Goal: Information Seeking & Learning: Learn about a topic

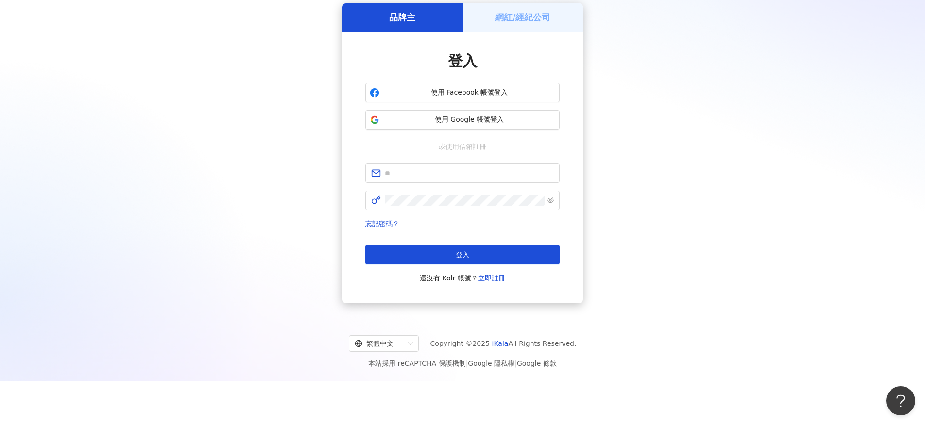
scroll to position [45, 0]
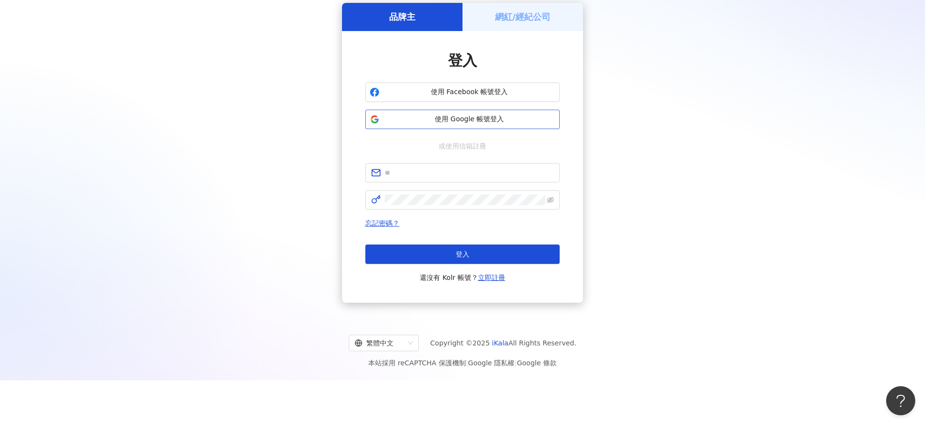
click at [428, 120] on span "使用 Google 帳號登入" at bounding box center [469, 120] width 172 height 10
click at [416, 125] on button "使用 Google 帳號登入" at bounding box center [462, 119] width 194 height 19
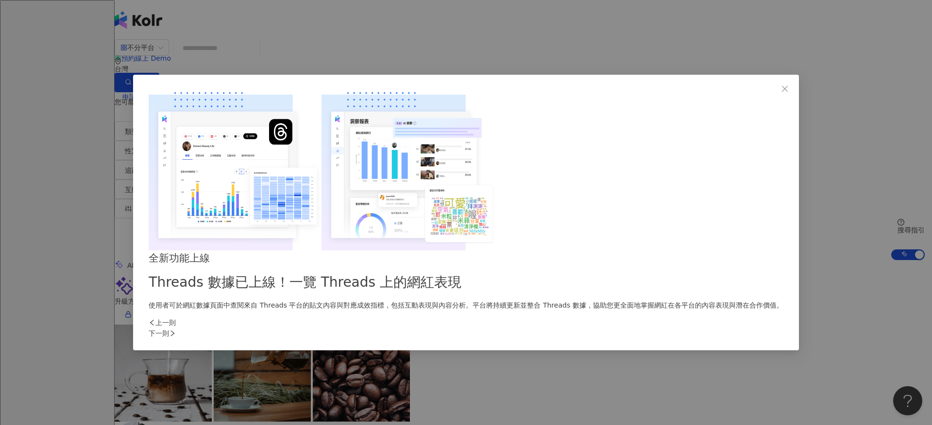
click at [625, 328] on div "下一則" at bounding box center [466, 333] width 634 height 11
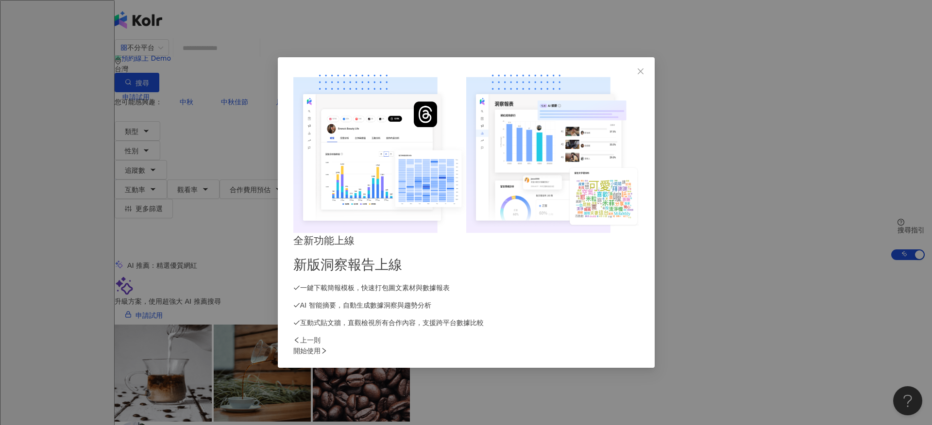
click at [625, 346] on div "開始使用" at bounding box center [466, 351] width 346 height 11
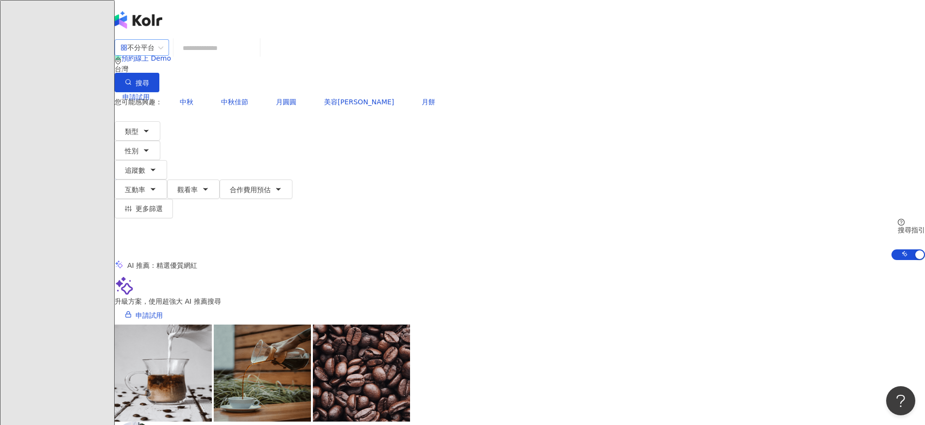
click at [154, 55] on div "不分平台" at bounding box center [137, 48] width 34 height 16
click at [256, 57] on input "search" at bounding box center [216, 48] width 79 height 18
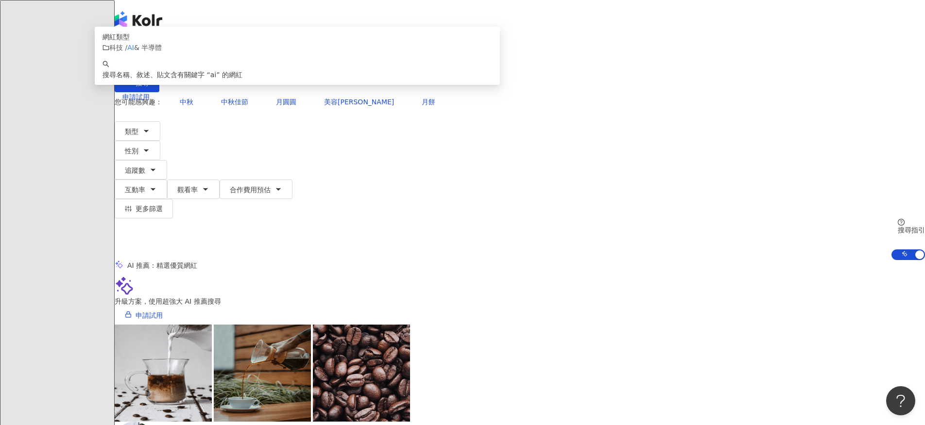
type input "*"
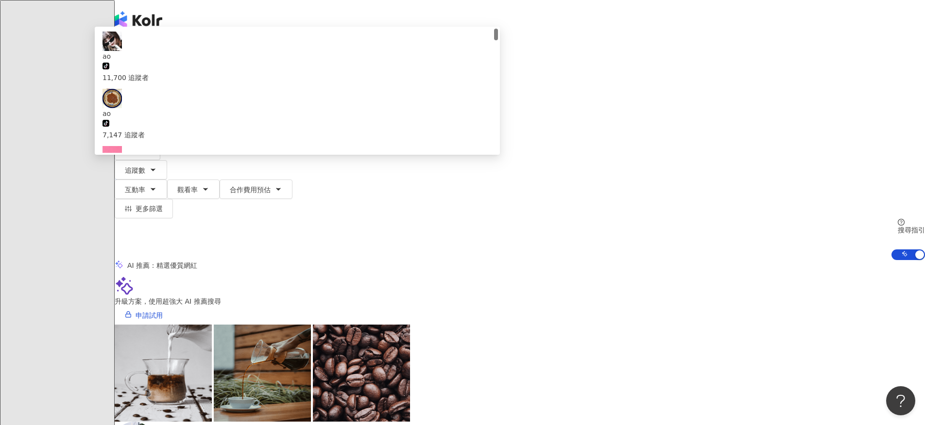
type input "*"
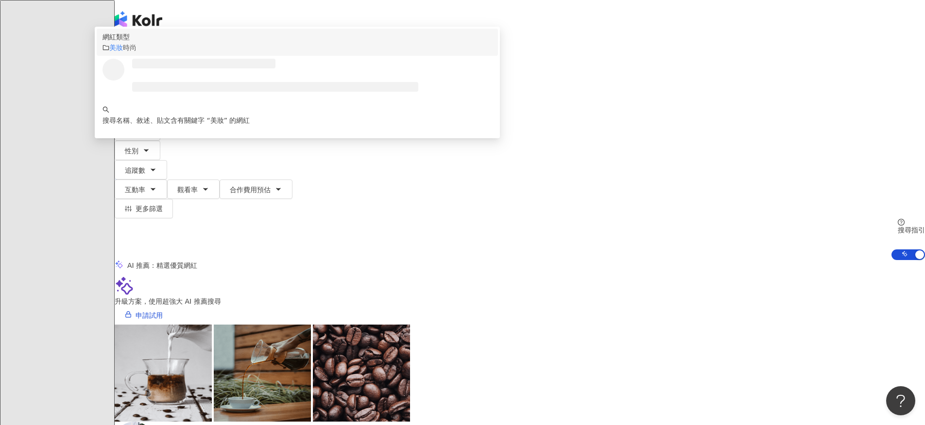
click at [123, 51] on mark "美妝" at bounding box center [116, 48] width 14 height 8
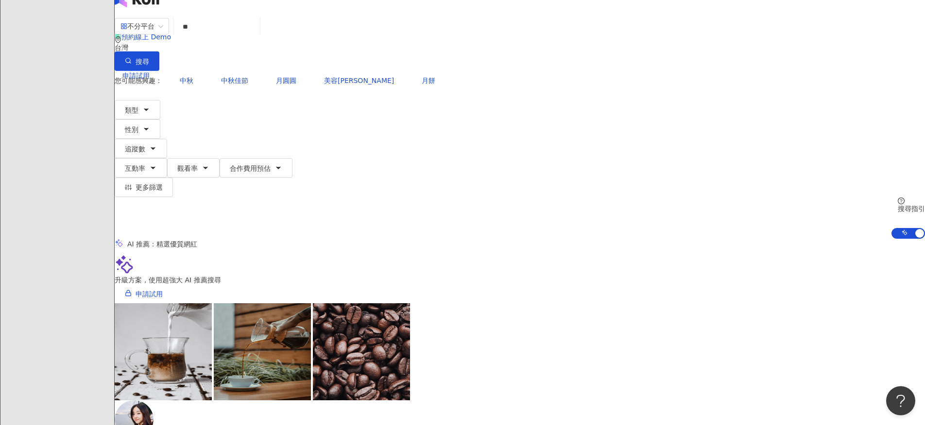
scroll to position [23, 0]
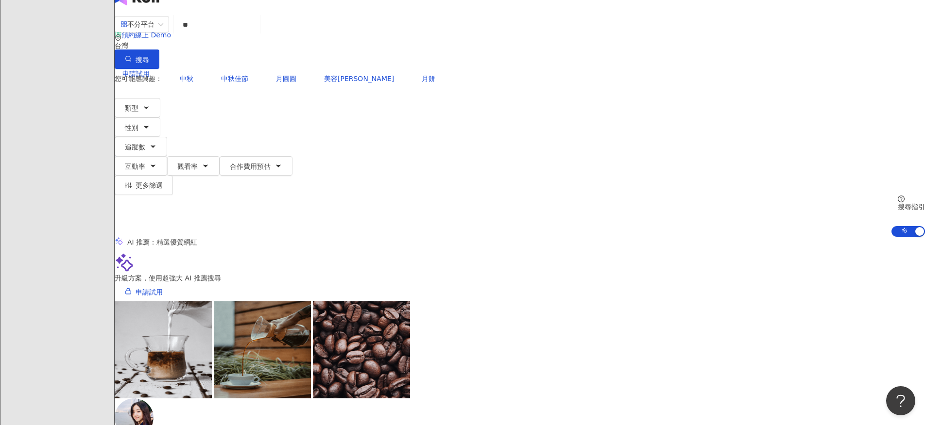
type input "**"
click at [728, 40] on div "台灣" at bounding box center [520, 42] width 810 height 16
click at [816, 33] on span "台灣" at bounding box center [827, 25] width 22 height 16
type input "*"
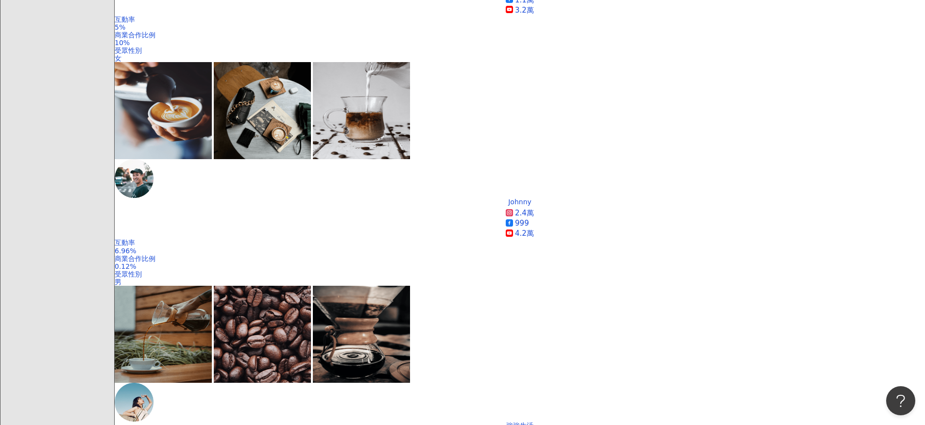
scroll to position [0, 0]
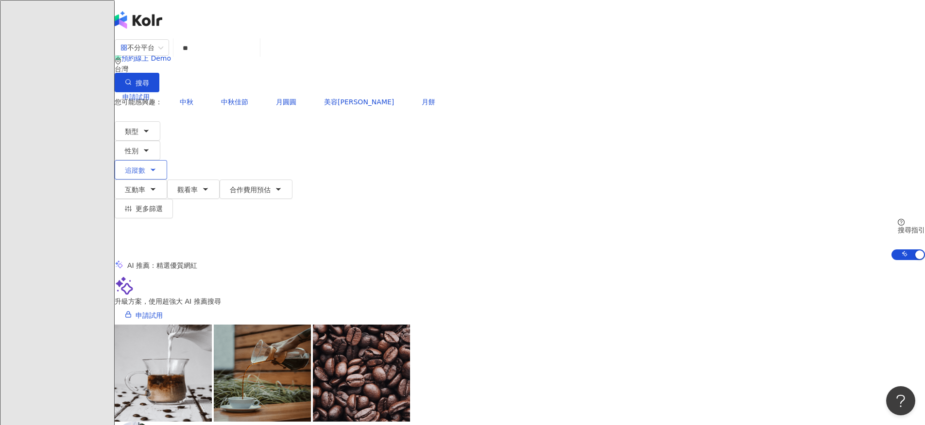
click at [145, 167] on span "追蹤數" at bounding box center [135, 171] width 20 height 8
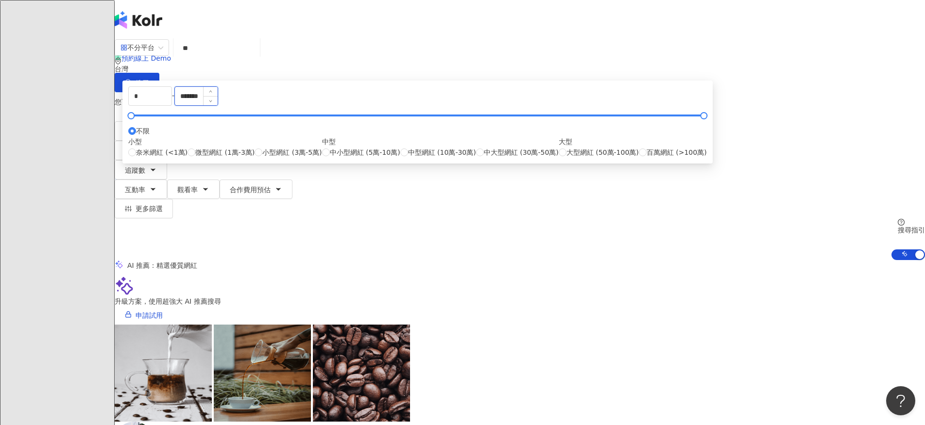
drag, startPoint x: 538, startPoint y: 153, endPoint x: 493, endPoint y: 153, distance: 44.2
click at [218, 105] on input "*******" at bounding box center [196, 96] width 43 height 18
drag, startPoint x: 497, startPoint y: 149, endPoint x: 514, endPoint y: 147, distance: 16.6
click at [218, 105] on input "*******" at bounding box center [196, 96] width 43 height 18
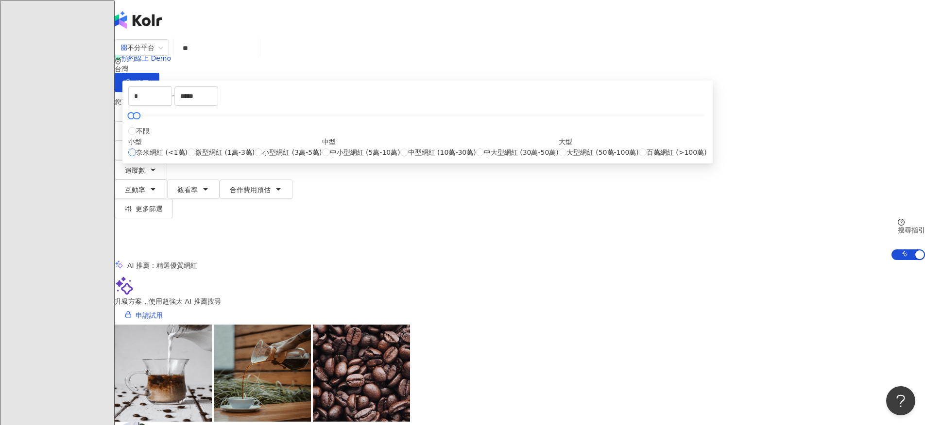
click at [187, 158] on span "奈米網紅 (<1萬)" at bounding box center [161, 152] width 51 height 11
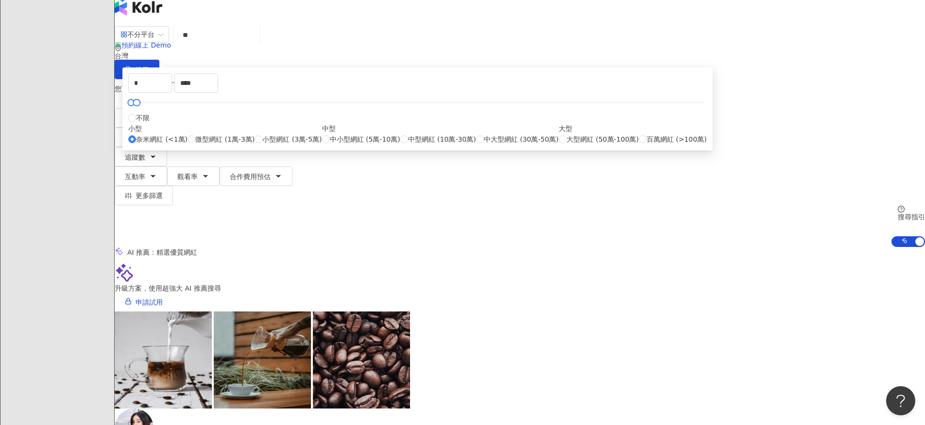
scroll to position [59, 0]
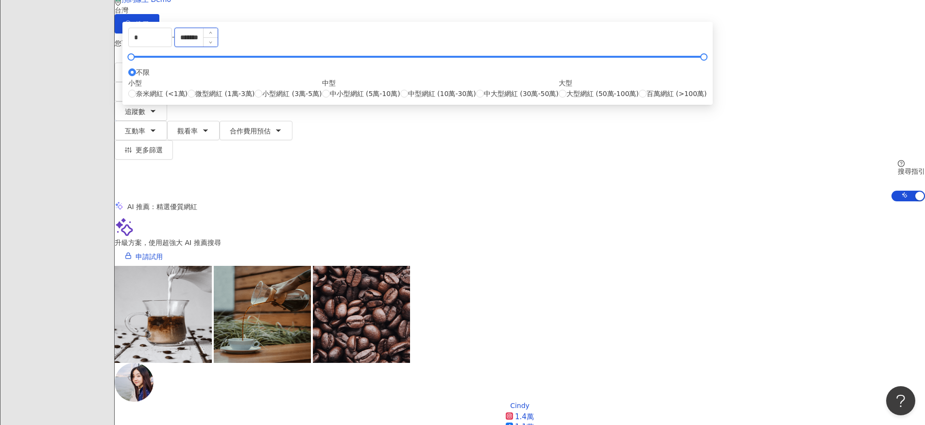
drag, startPoint x: 496, startPoint y: 90, endPoint x: 532, endPoint y: 89, distance: 36.4
click at [218, 47] on input "*******" at bounding box center [196, 37] width 43 height 18
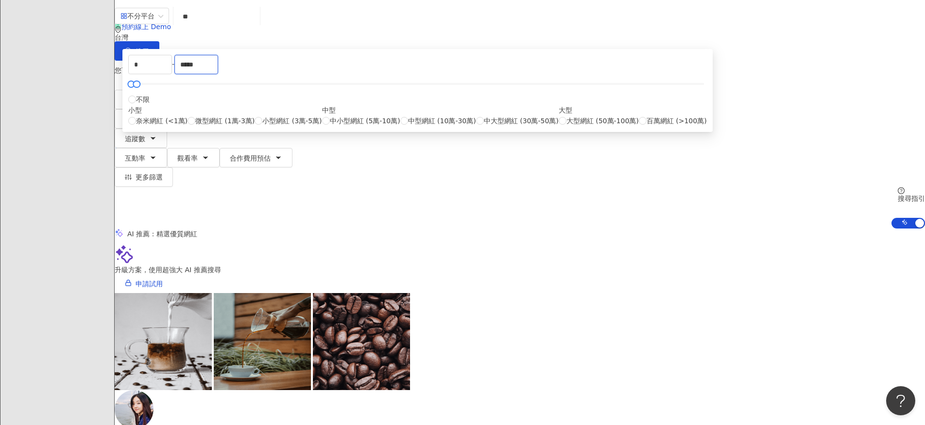
scroll to position [0, 0]
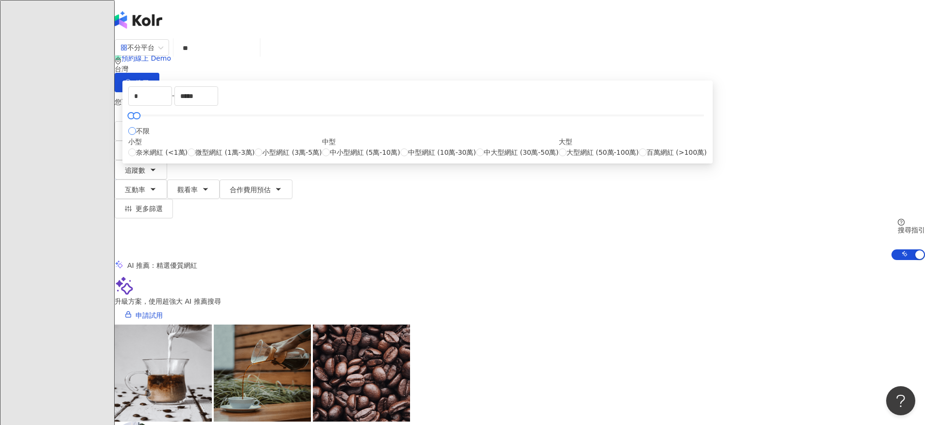
click at [150, 136] on span "不限" at bounding box center [143, 131] width 14 height 11
drag, startPoint x: 607, startPoint y: 187, endPoint x: 606, endPoint y: 193, distance: 6.3
click at [607, 164] on div "* - **** 不限 小型 奈米網紅 (<1萬) 微型網紅 (1萬-3萬) 小型網紅 (3萬-5萬) 中型 中小型網紅 (5萬-10萬) 中型網紅 (10萬…" at bounding box center [417, 122] width 590 height 83
drag, startPoint x: 567, startPoint y: 190, endPoint x: 448, endPoint y: 173, distance: 119.8
click at [448, 158] on div "* - **** 不限 小型 奈米網紅 (<1萬) 微型網紅 (1萬-3萬) 小型網紅 (3萬-5萬) 中型 中小型網紅 (5萬-10萬) 中型網紅 (10萬…" at bounding box center [417, 121] width 578 height 71
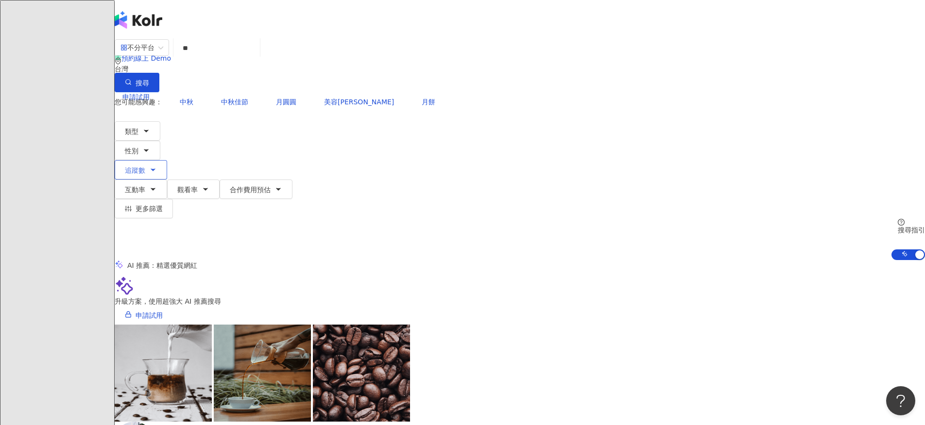
click at [145, 167] on span "追蹤數" at bounding box center [135, 171] width 20 height 8
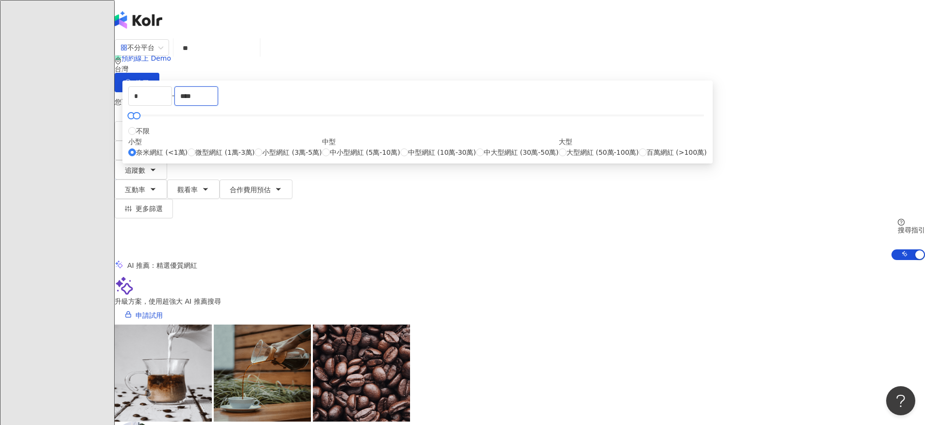
drag, startPoint x: 493, startPoint y: 153, endPoint x: 456, endPoint y: 151, distance: 36.5
click at [456, 151] on div "* - **** 不限 小型 奈米網紅 (<1萬) 微型網紅 (1萬-3萬) 小型網紅 (3萬-5萬) 中型 中小型網紅 (5萬-10萬) 中型網紅 (10萬…" at bounding box center [417, 121] width 578 height 71
type input "*****"
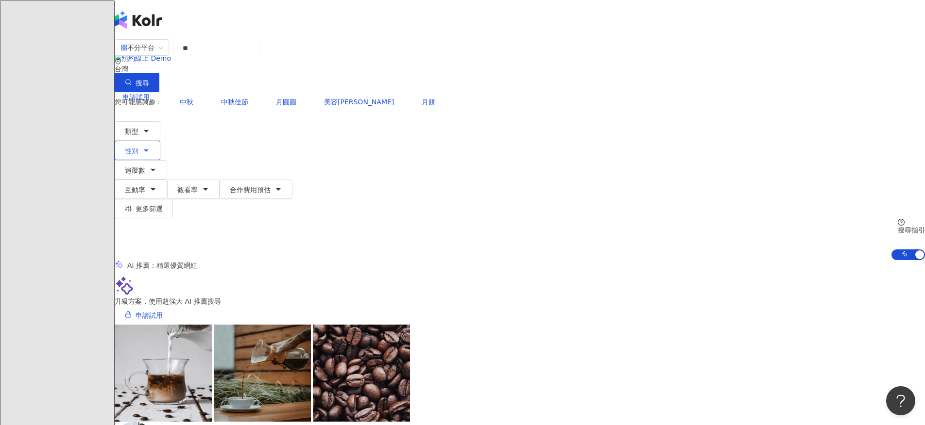
click at [150, 147] on icon "button" at bounding box center [146, 151] width 8 height 8
click at [160, 121] on button "類型" at bounding box center [138, 130] width 46 height 19
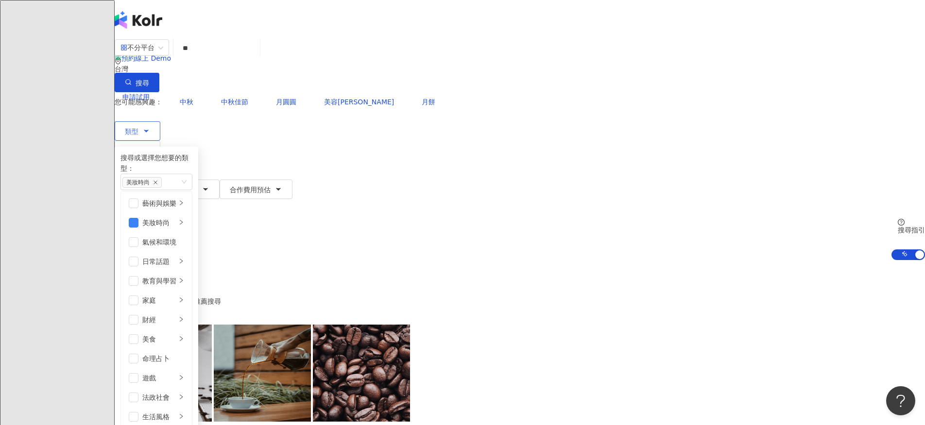
click at [160, 121] on button "類型 搜尋或選擇您想要的類型： 美妝時尚 藝術與娛樂 美妝時尚 氣候和環境 日常話題 教育與學習 家庭 財經 美食 命理占卜 遊戲 法政社會 生活風格 影視娛…" at bounding box center [138, 130] width 46 height 19
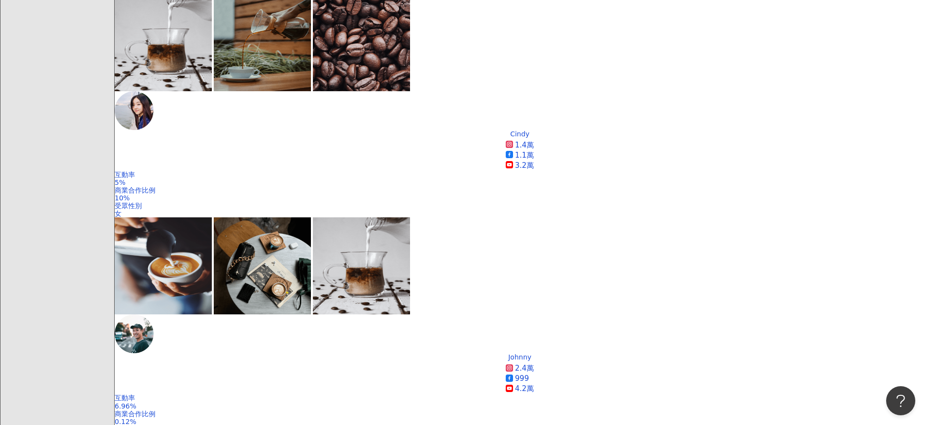
scroll to position [180, 0]
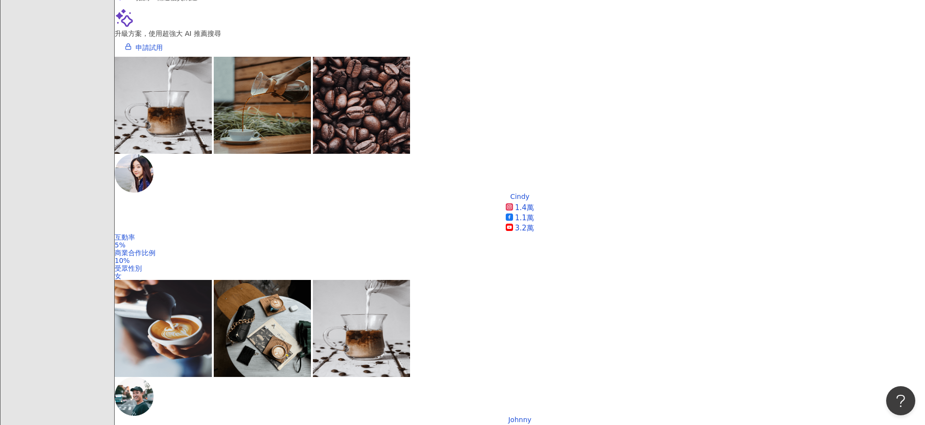
scroll to position [218, 0]
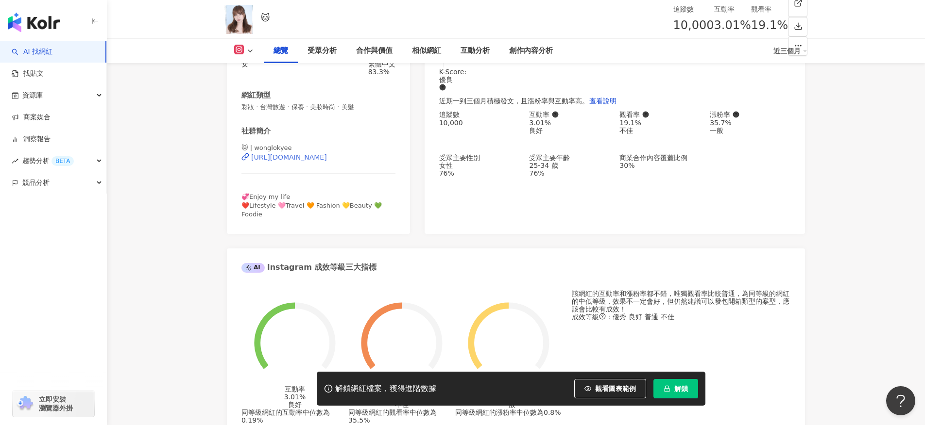
scroll to position [115, 0]
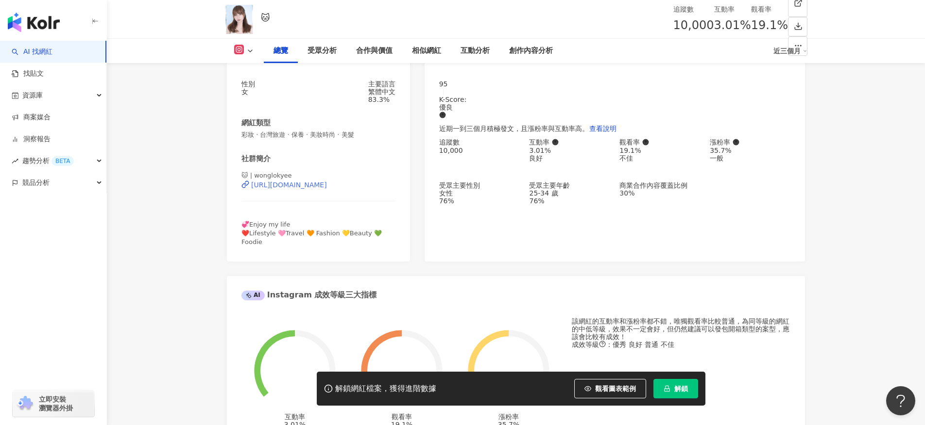
click at [300, 189] on div "[URL][DOMAIN_NAME]" at bounding box center [289, 185] width 76 height 8
click at [295, 189] on div "https://www.instagram.com/wonglokyee/" at bounding box center [289, 185] width 76 height 8
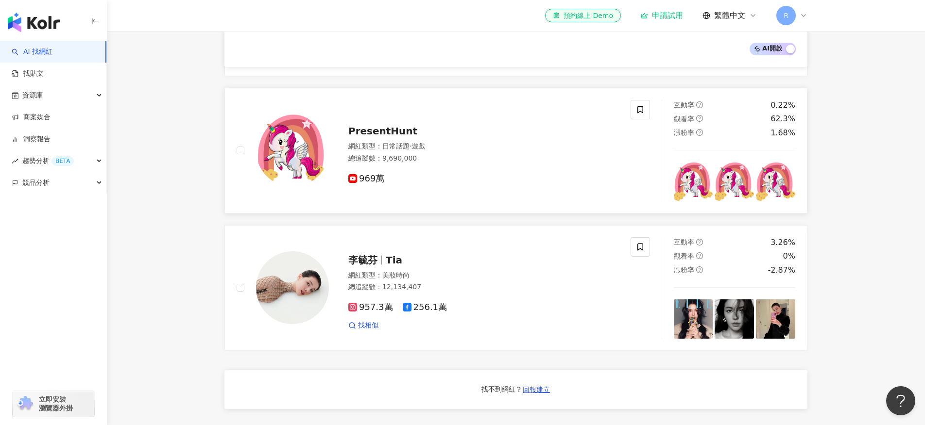
scroll to position [667, 0]
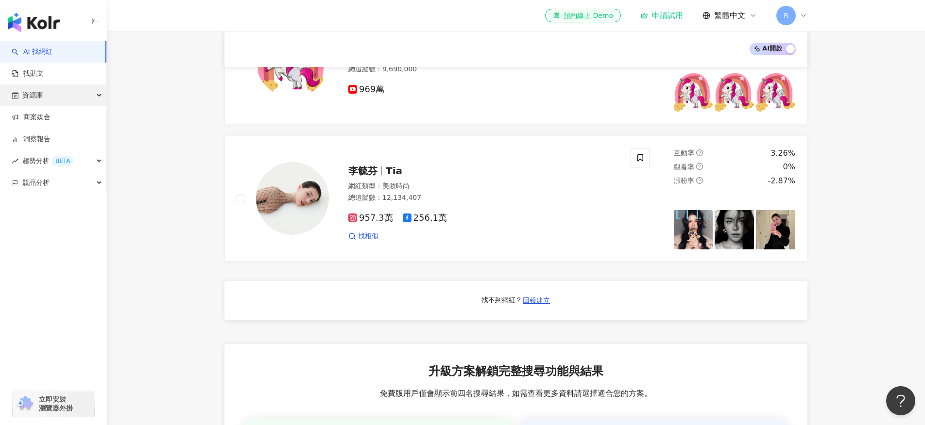
click at [32, 92] on span "資源庫" at bounding box center [32, 95] width 20 height 22
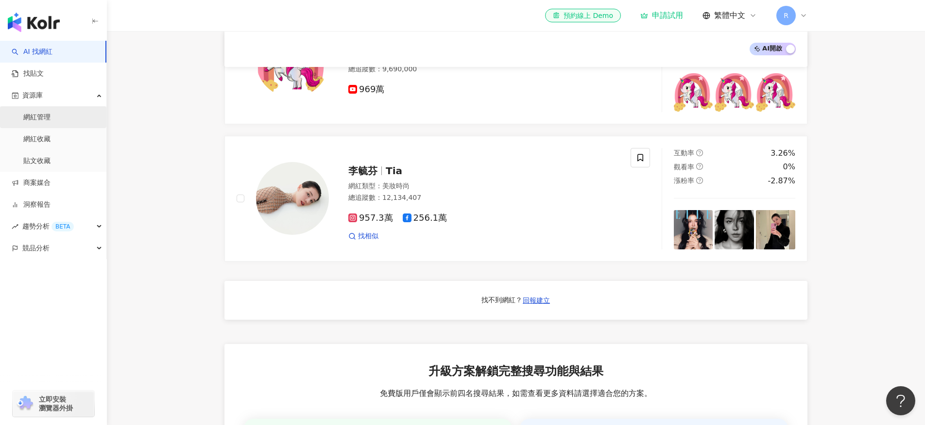
click at [35, 115] on link "網紅管理" at bounding box center [36, 118] width 27 height 10
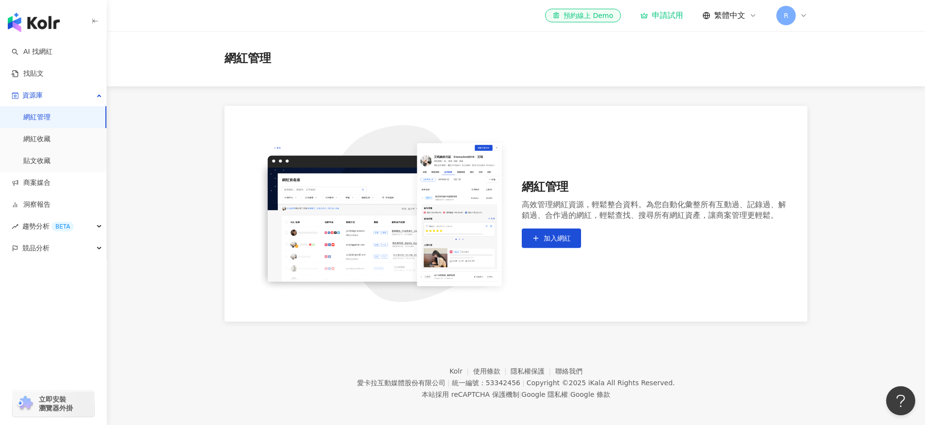
click at [36, 28] on img "button" at bounding box center [34, 22] width 52 height 19
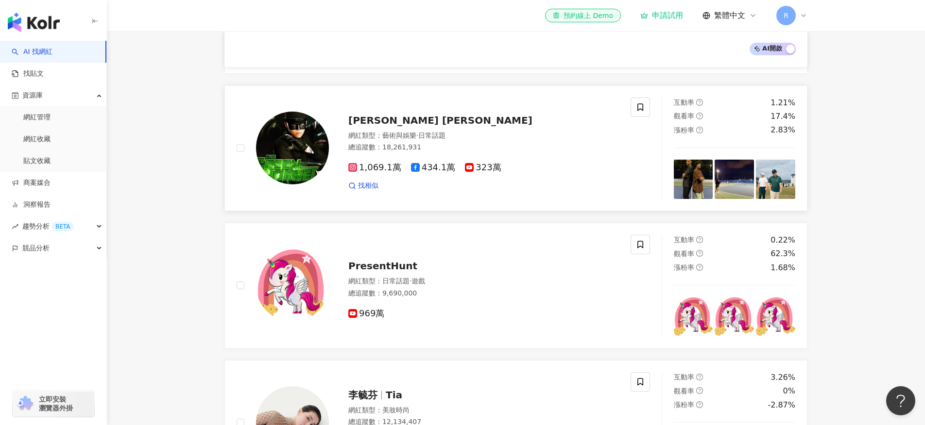
scroll to position [280, 0]
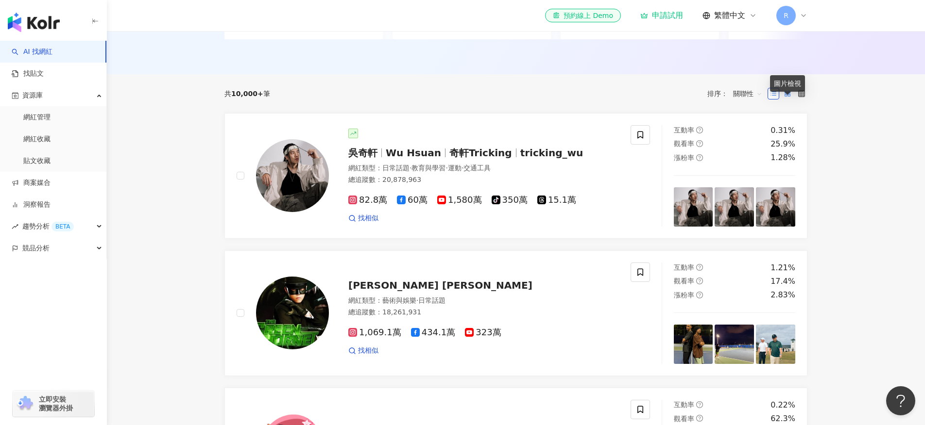
click at [790, 96] on rect at bounding box center [789, 95] width 2 height 2
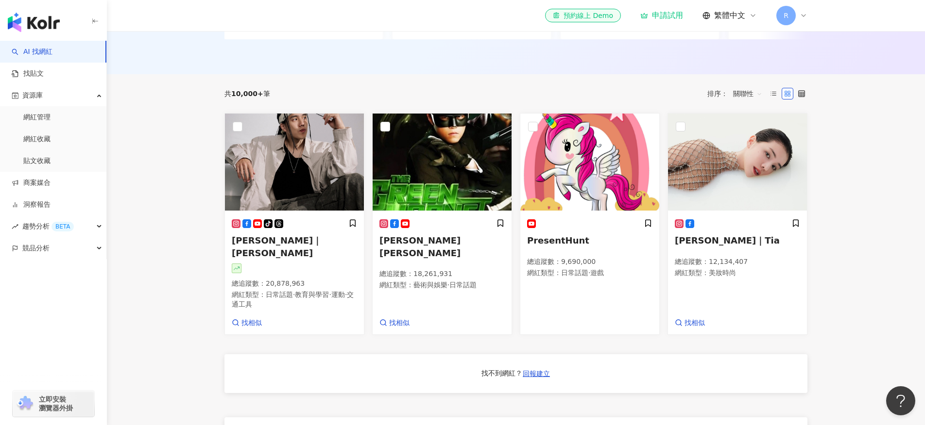
click at [809, 102] on div "共 10,000+ 筆 排序： 關聯性 tiktok-icon 吳奇軒｜Wu Hsuan 總追蹤數 ： 20,878,963 網紅類型 ： 日常話題 · 教育…" at bounding box center [516, 366] width 622 height 585
click at [805, 100] on label at bounding box center [801, 94] width 12 height 12
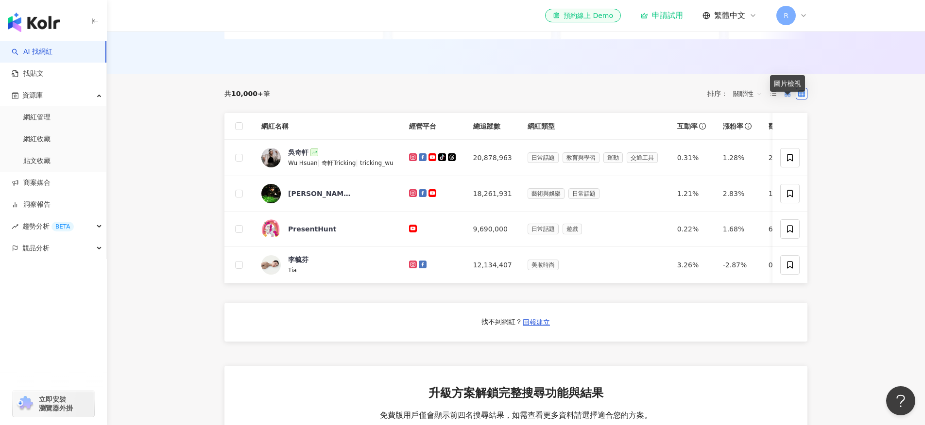
click at [787, 97] on icon at bounding box center [787, 93] width 7 height 7
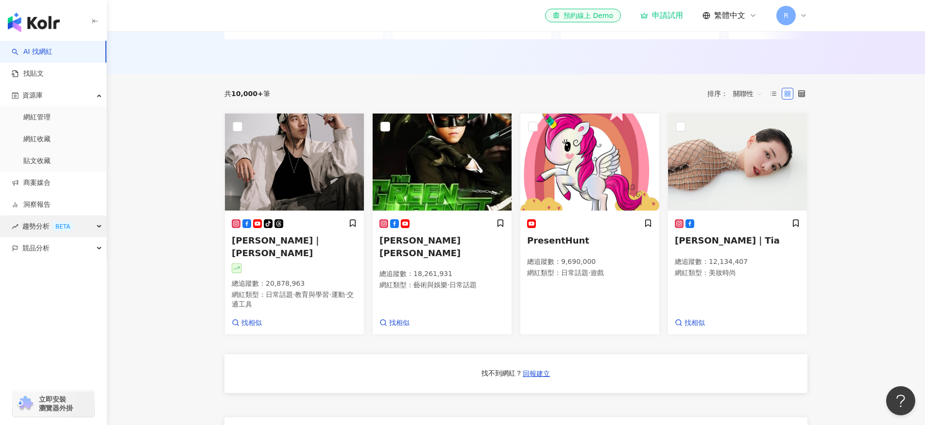
click at [74, 227] on div "趨勢分析 BETA" at bounding box center [53, 227] width 106 height 22
click at [50, 185] on link "商案媒合" at bounding box center [31, 183] width 39 height 10
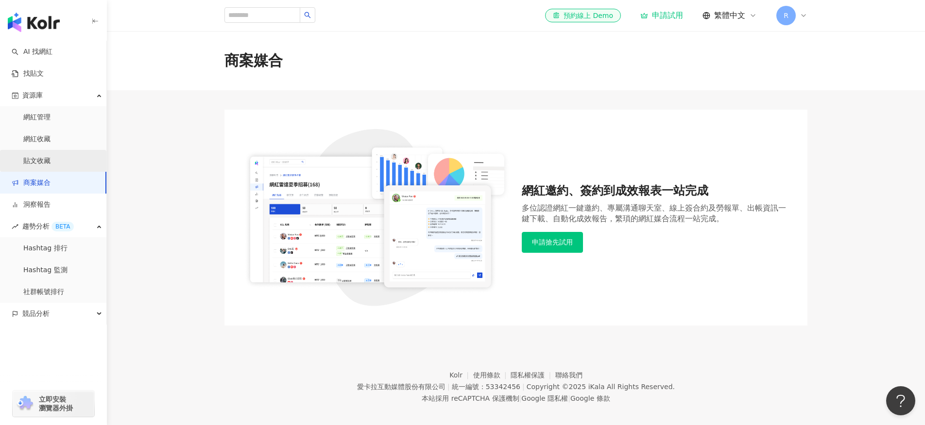
click at [50, 161] on link "貼文收藏" at bounding box center [36, 161] width 27 height 10
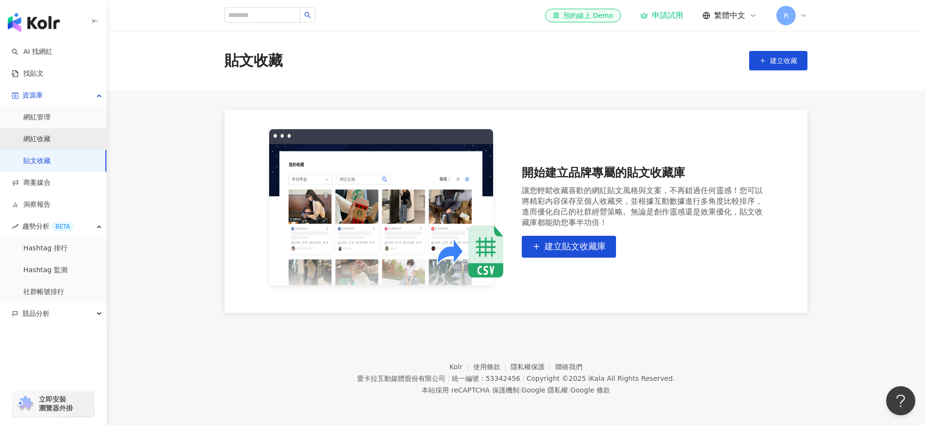
click at [50, 140] on link "網紅收藏" at bounding box center [36, 140] width 27 height 10
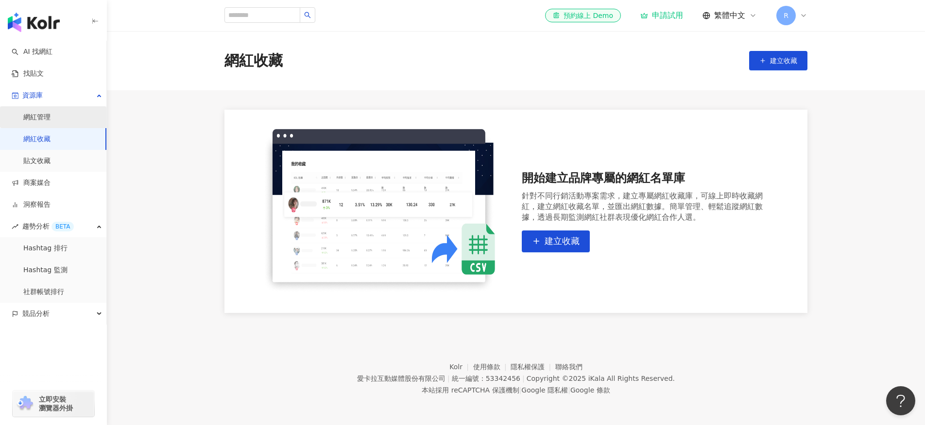
click at [50, 114] on link "網紅管理" at bounding box center [36, 118] width 27 height 10
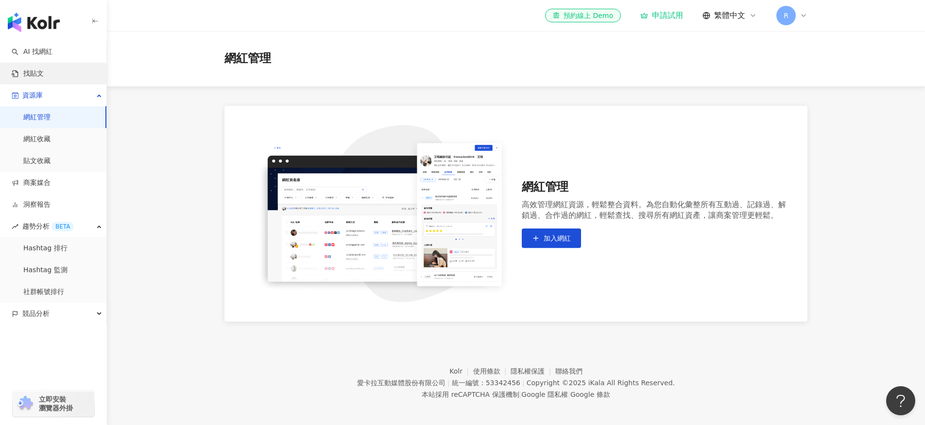
click at [44, 69] on link "找貼文" at bounding box center [28, 74] width 32 height 10
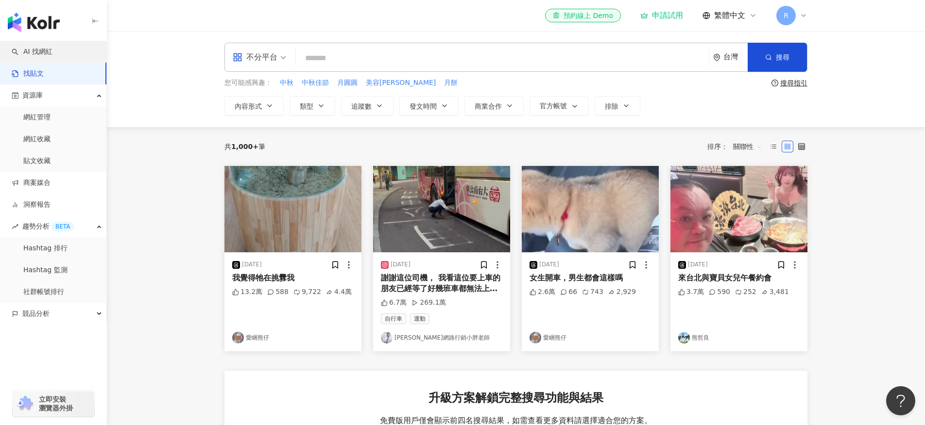
click at [52, 50] on link "AI 找網紅" at bounding box center [32, 52] width 41 height 10
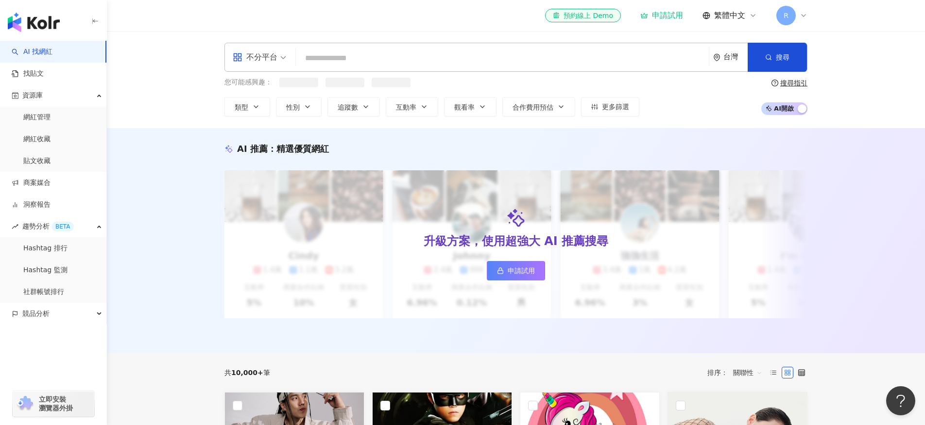
click at [35, 13] on img "button" at bounding box center [34, 22] width 52 height 19
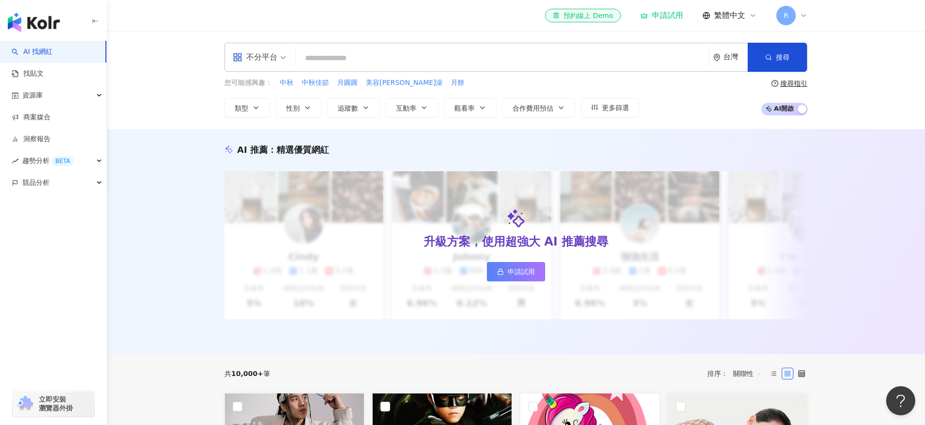
click at [677, 16] on div "申請試用" at bounding box center [661, 16] width 43 height 10
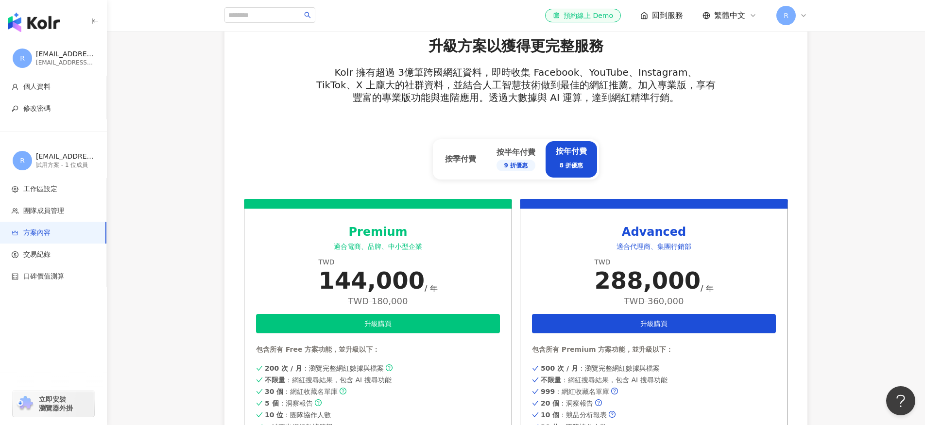
scroll to position [336, 0]
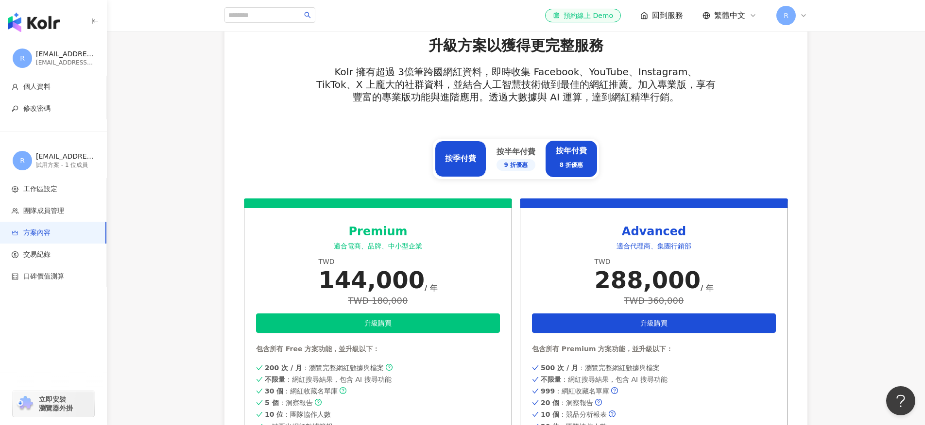
click at [477, 165] on div "按季付費" at bounding box center [460, 159] width 51 height 36
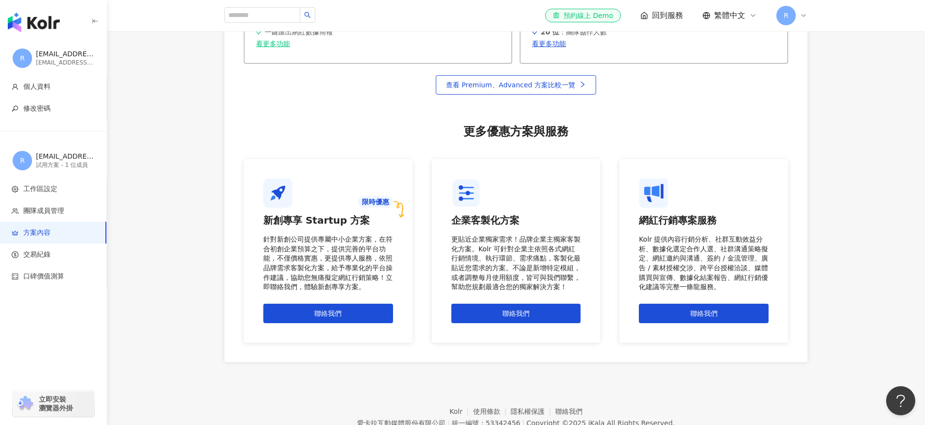
scroll to position [775, 0]
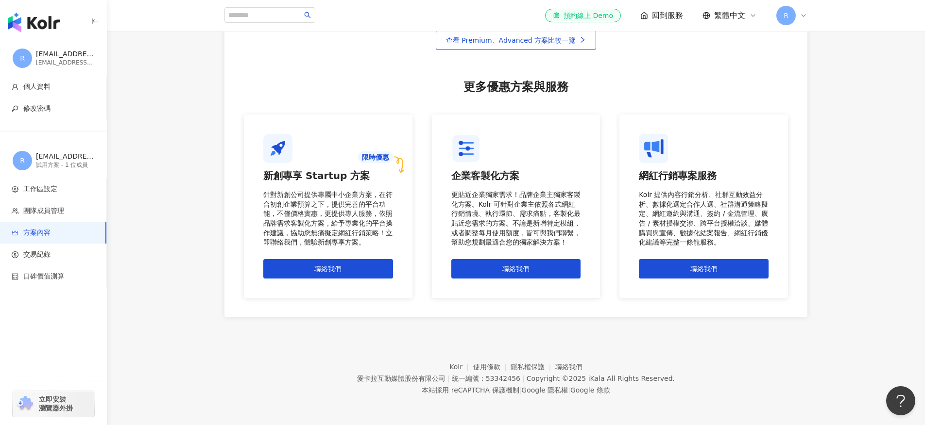
click at [24, 24] on img "button" at bounding box center [34, 22] width 52 height 19
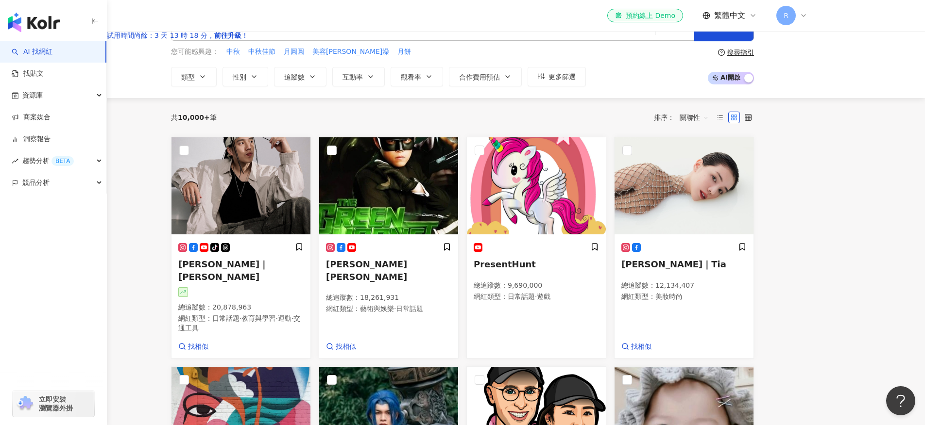
click at [319, 36] on input "search" at bounding box center [448, 27] width 405 height 18
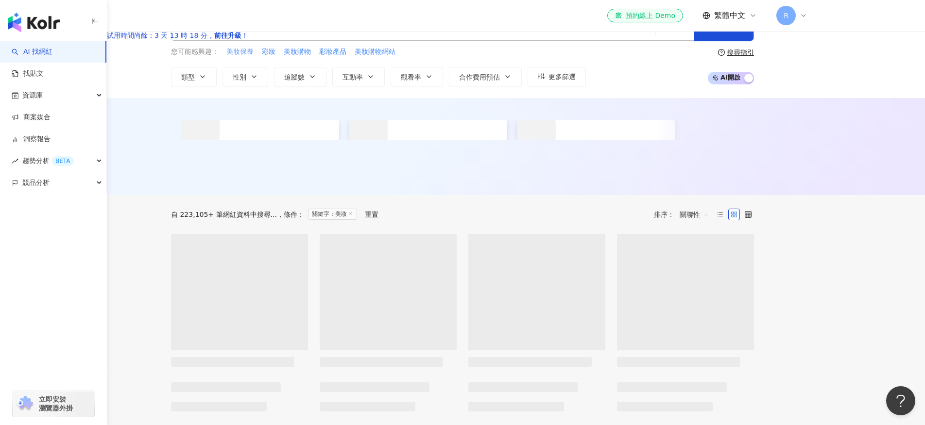
click at [253, 57] on span "美妝保養" at bounding box center [239, 52] width 27 height 10
type input "****"
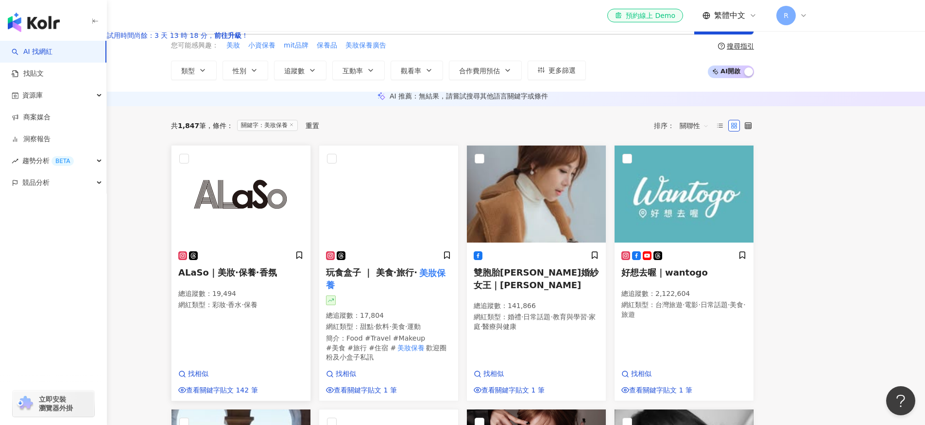
scroll to position [8, 0]
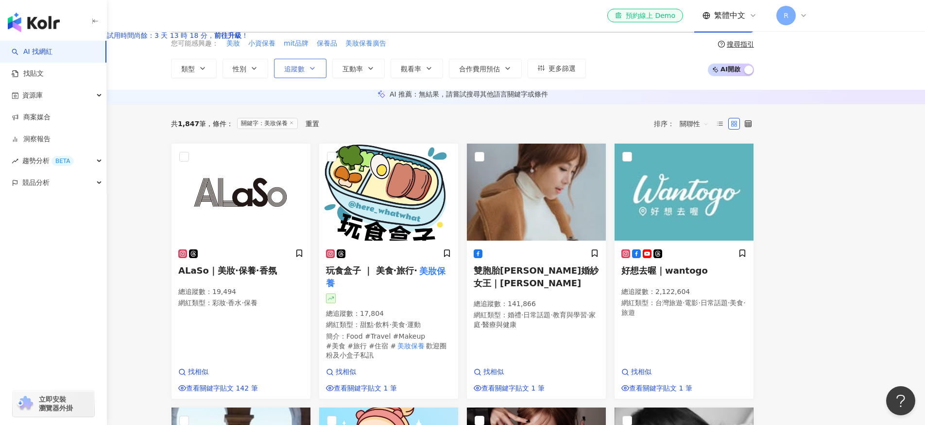
click at [304, 73] on span "追蹤數" at bounding box center [294, 69] width 20 height 8
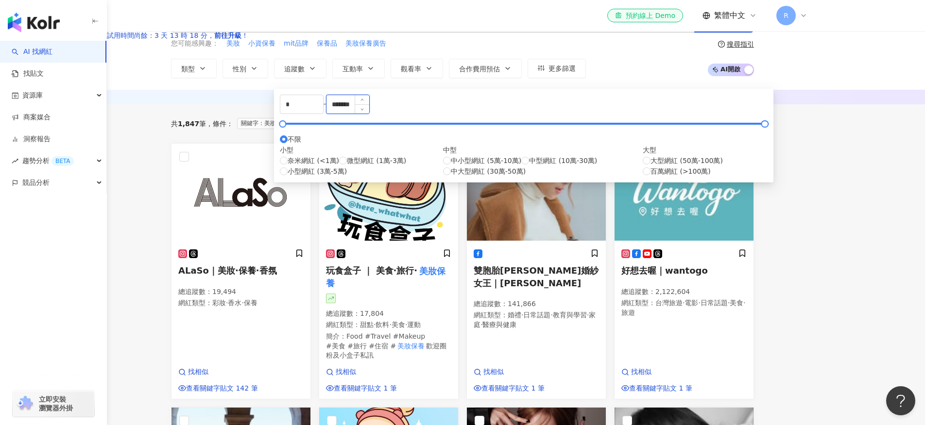
drag, startPoint x: 498, startPoint y: 160, endPoint x: 511, endPoint y: 160, distance: 13.1
click at [369, 114] on input "*******" at bounding box center [347, 104] width 43 height 18
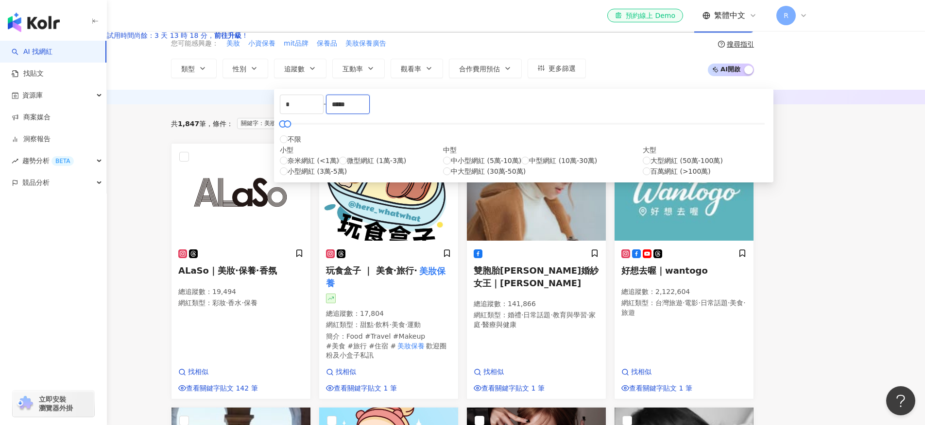
type input "*****"
click at [171, 104] on div "AI 推薦 ： 無結果，請嘗試搜尋其他語言關鍵字或條件" at bounding box center [462, 97] width 925 height 15
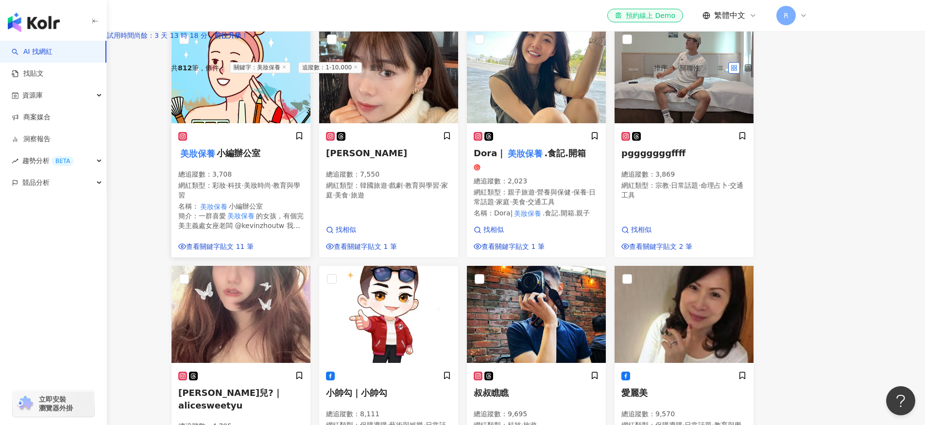
scroll to position [128, 0]
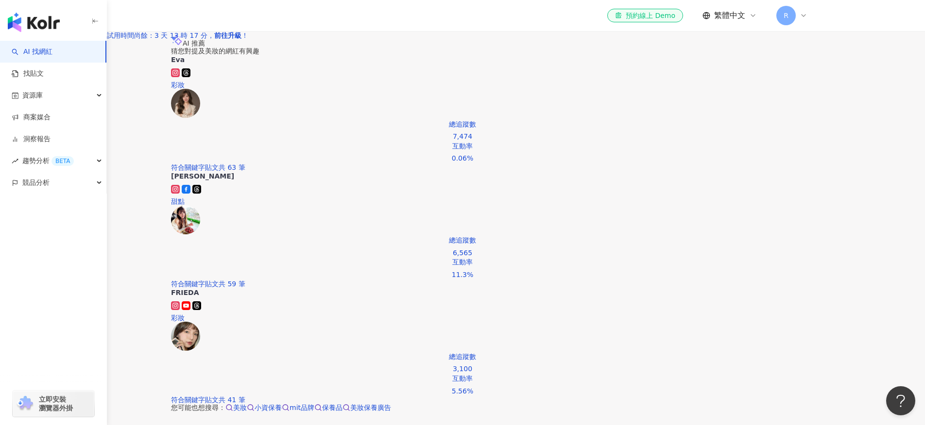
scroll to position [817, 0]
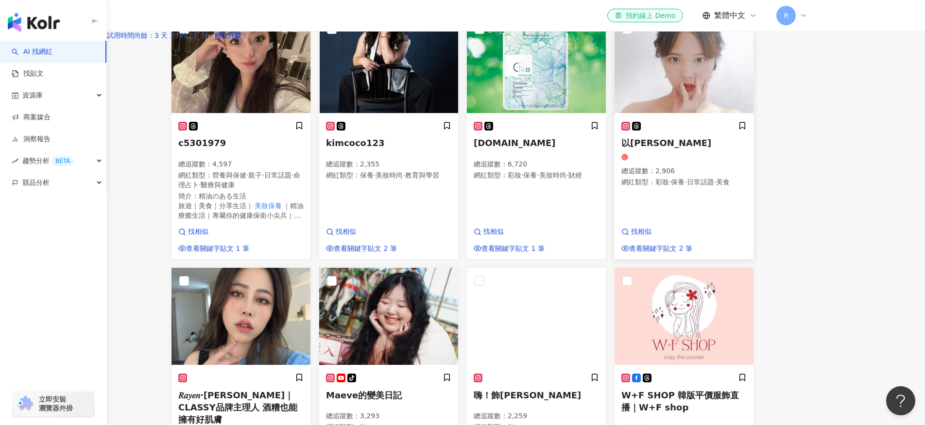
scroll to position [0, 0]
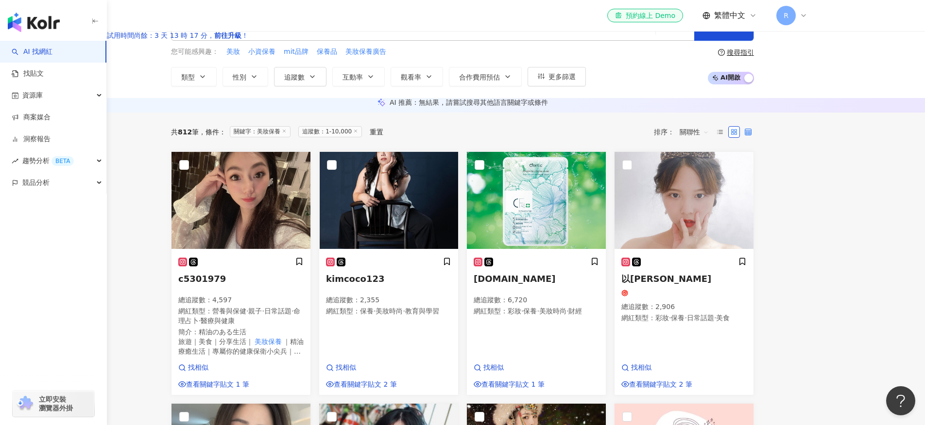
click at [751, 135] on icon at bounding box center [747, 132] width 7 height 7
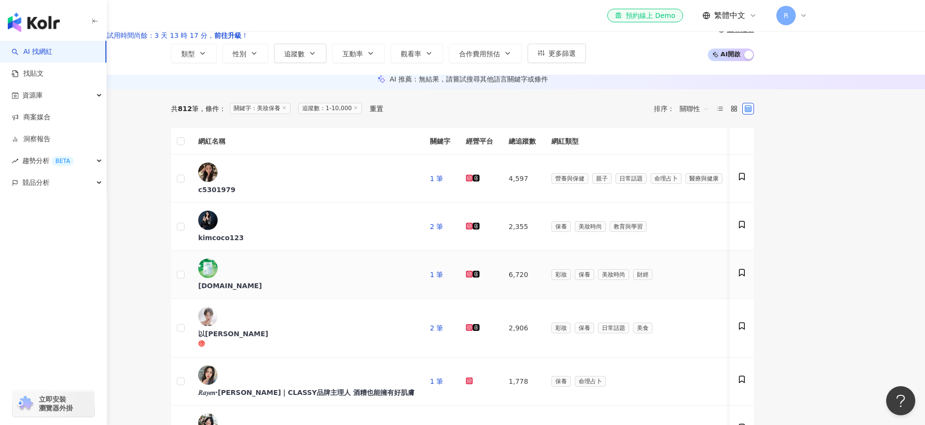
scroll to position [28, 0]
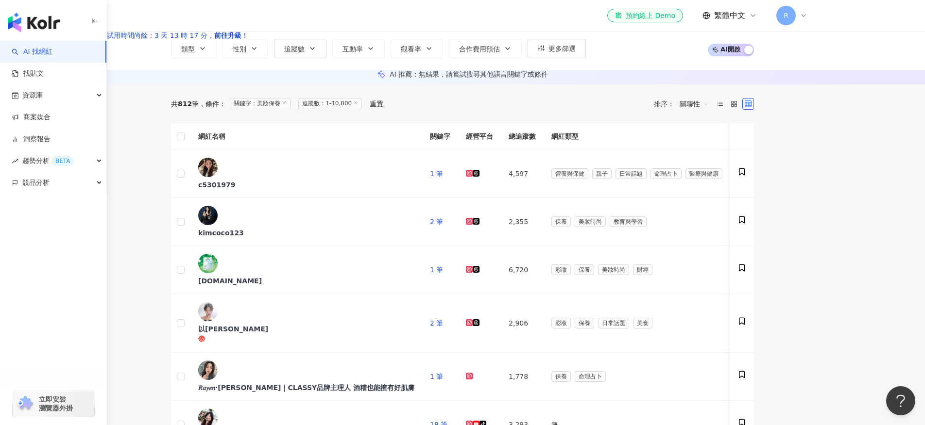
click at [708, 112] on span "關聯性" at bounding box center [693, 104] width 29 height 16
click at [624, 112] on div "共 812 筆 條件 ： 關鍵字：美妝保養 追蹤數：1-10,000 重置 排序： 關聯性" at bounding box center [462, 104] width 583 height 16
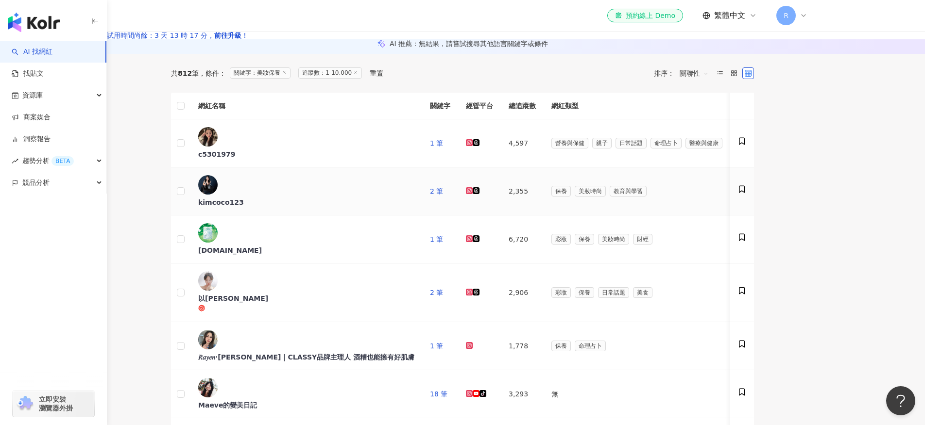
scroll to position [546, 0]
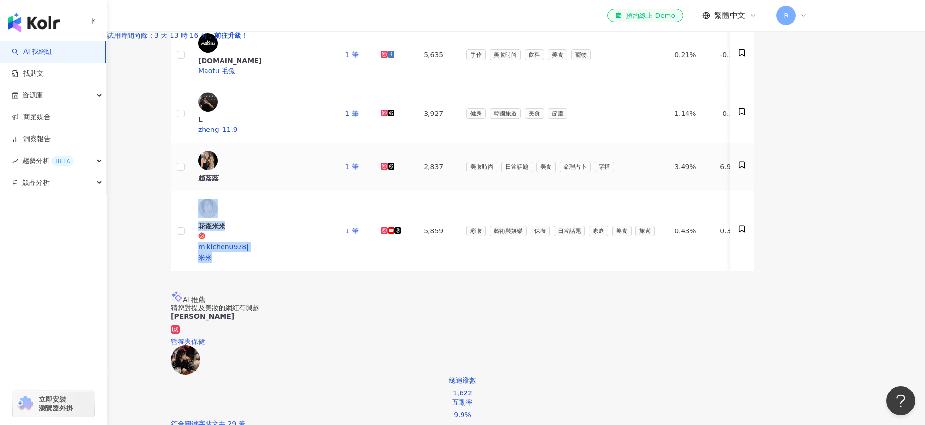
scroll to position [612, 0]
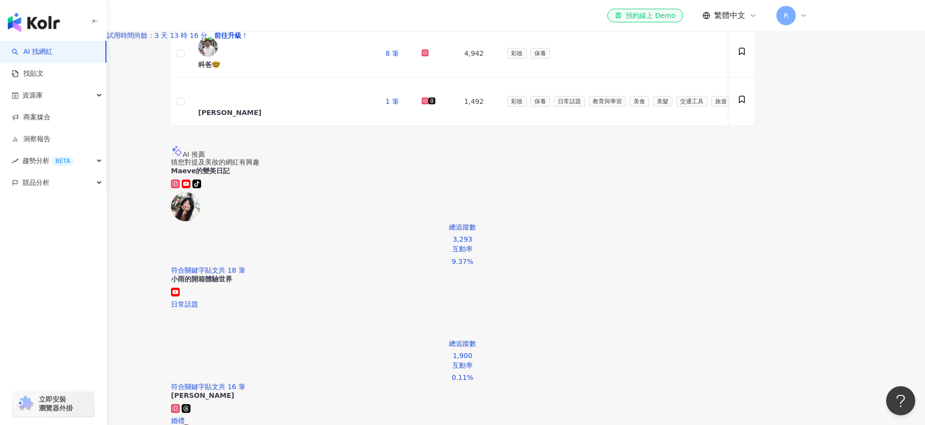
scroll to position [807, 0]
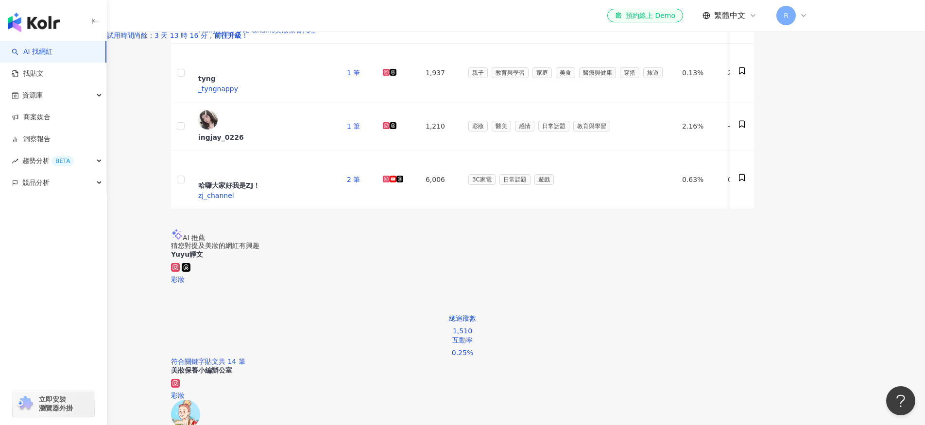
scroll to position [620, 0]
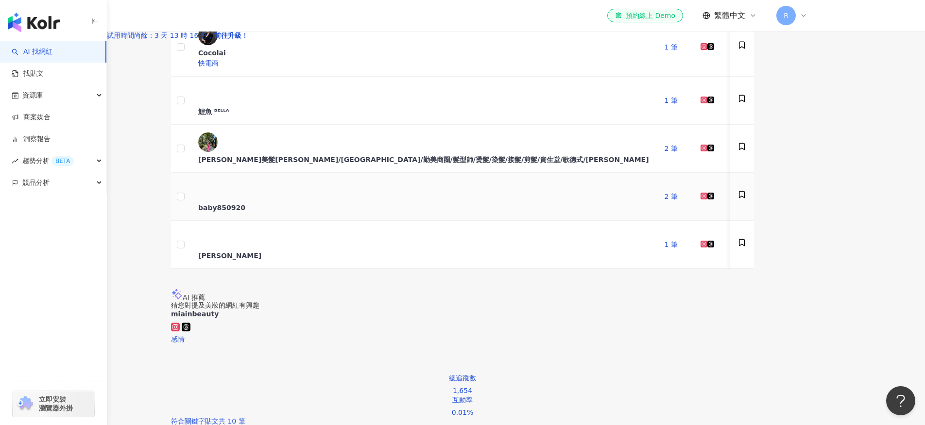
scroll to position [673, 0]
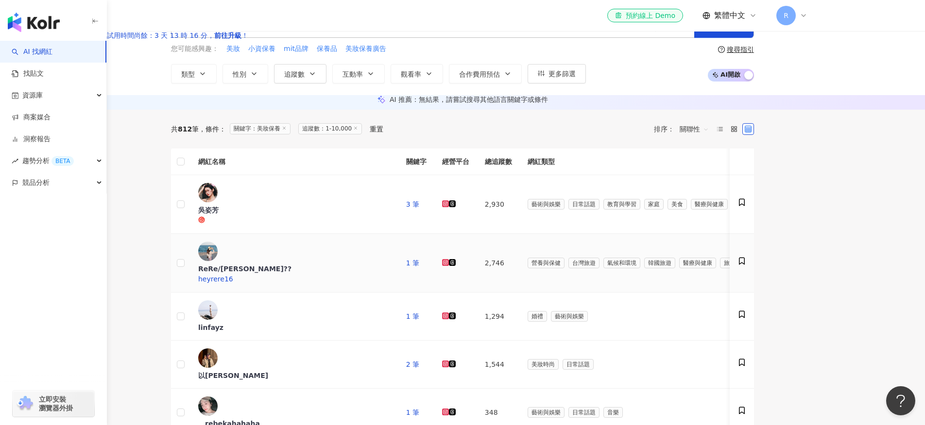
scroll to position [0, 0]
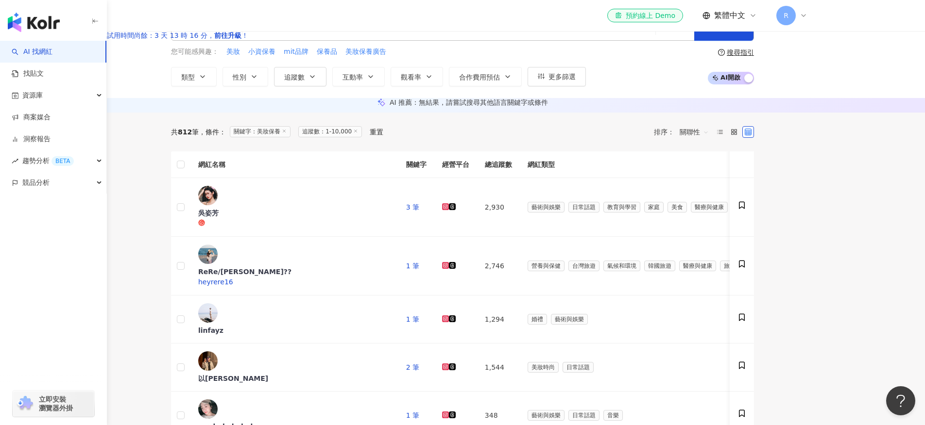
click at [347, 36] on input "****" at bounding box center [448, 27] width 405 height 18
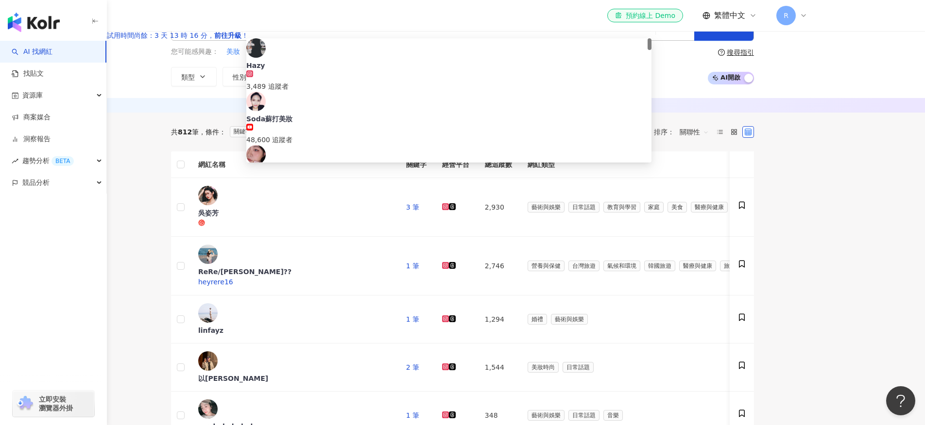
drag, startPoint x: 337, startPoint y: 76, endPoint x: 227, endPoint y: 71, distance: 110.4
click at [227, 41] on div "不分平台 **** 台灣 搜尋 229bb63a-6393-46e1-bcf1-8627f41b1a2c Hazy 3,489 追蹤者 Soda蘇打美妝 48…" at bounding box center [462, 26] width 583 height 29
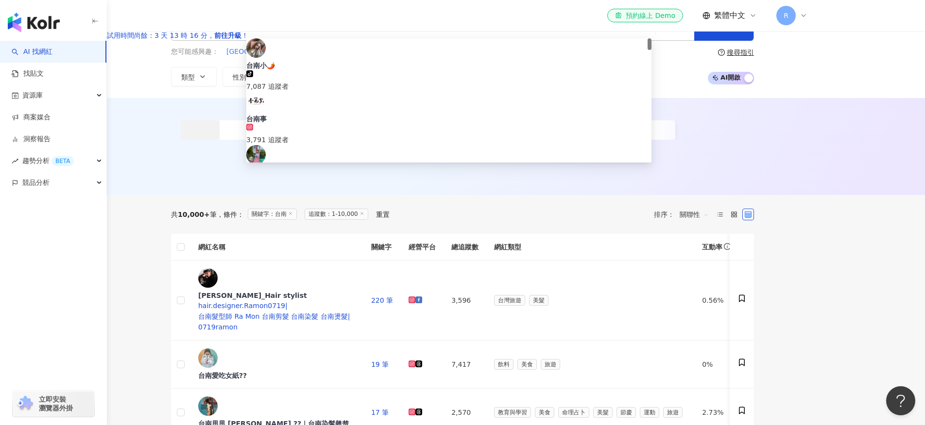
type input "**"
click at [174, 195] on div at bounding box center [462, 146] width 925 height 97
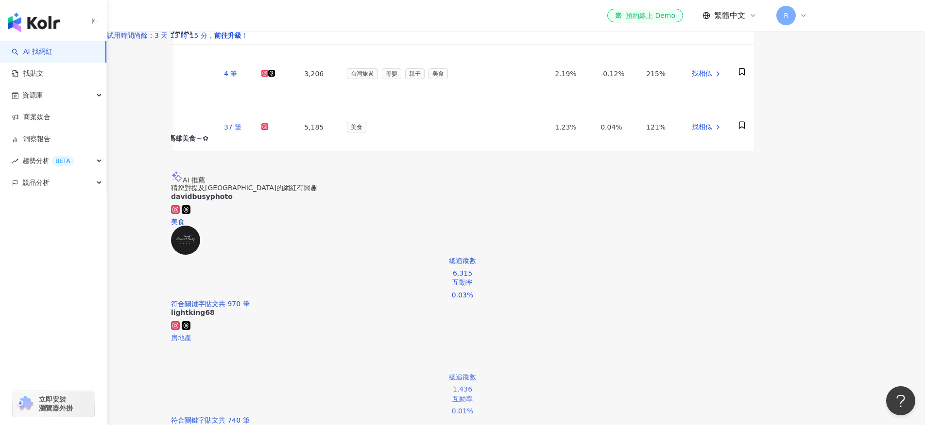
scroll to position [662, 0]
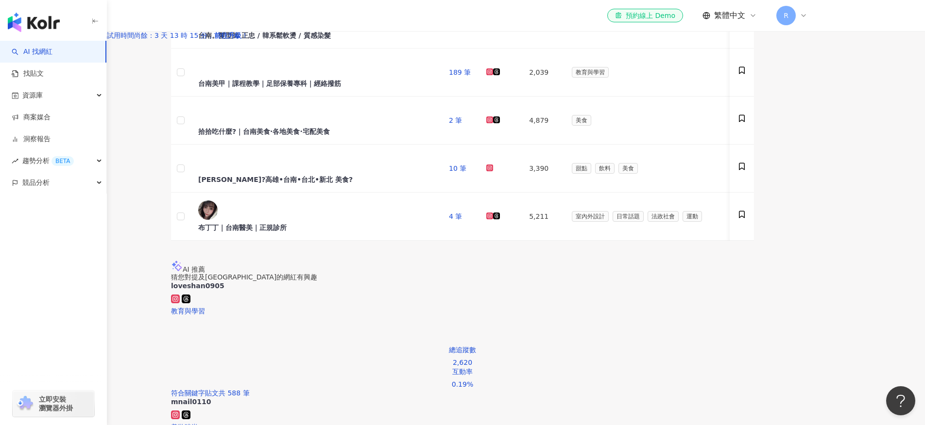
scroll to position [547, 0]
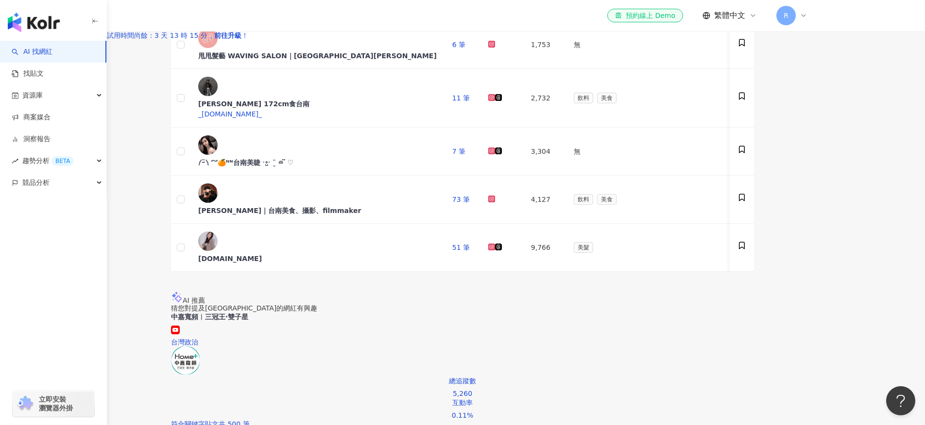
scroll to position [596, 0]
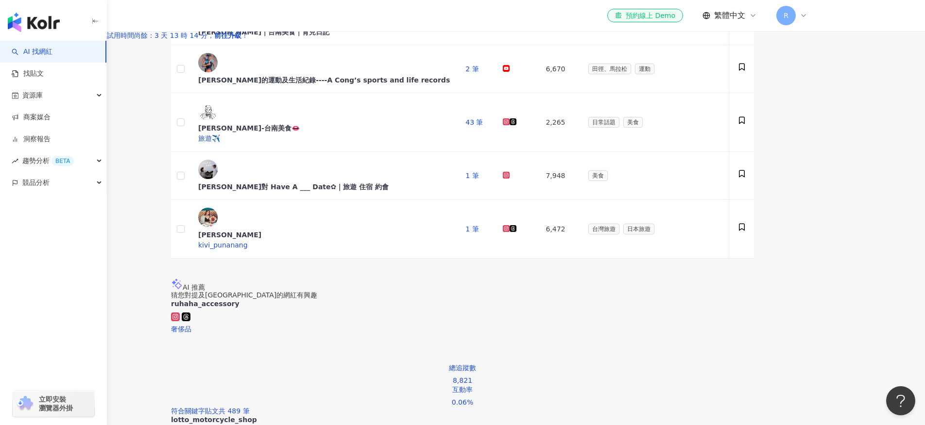
scroll to position [625, 0]
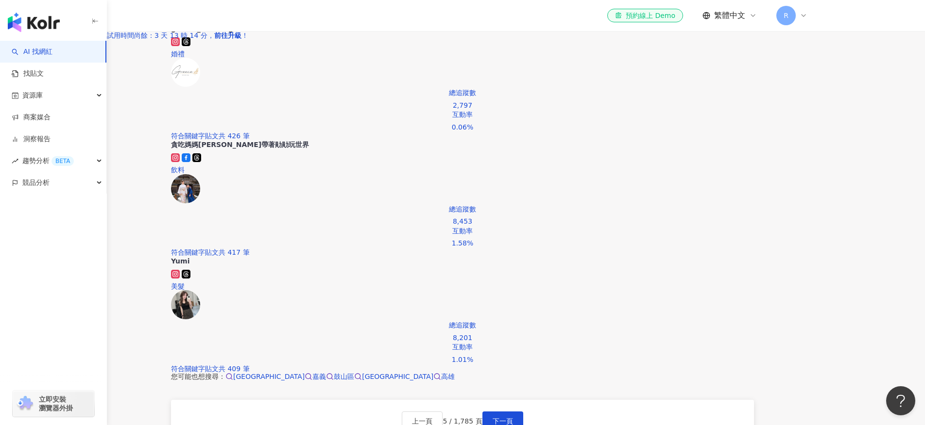
scroll to position [802, 0]
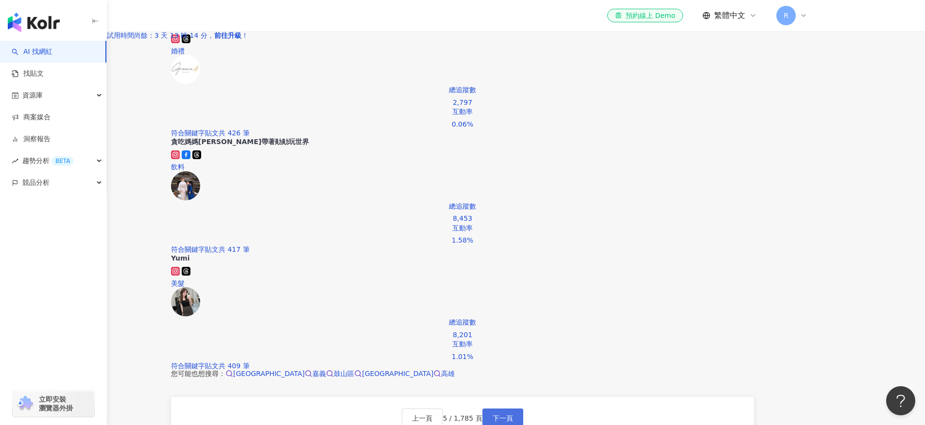
click at [523, 409] on button "下一頁" at bounding box center [502, 418] width 41 height 19
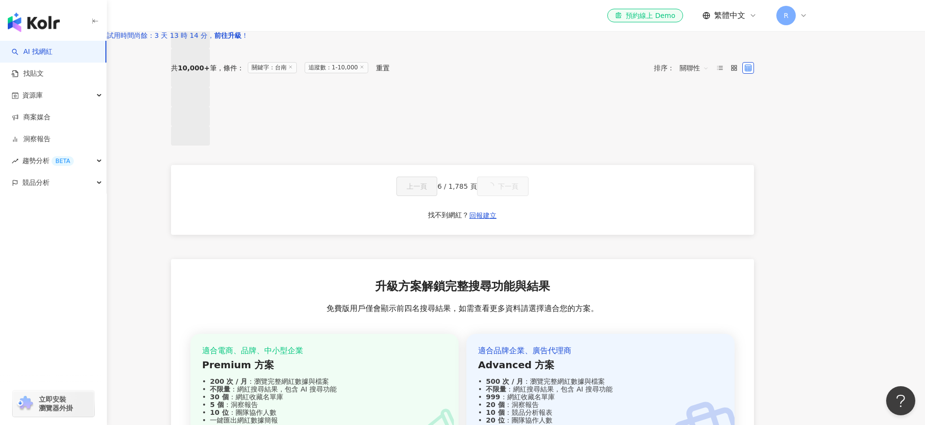
scroll to position [103, 0]
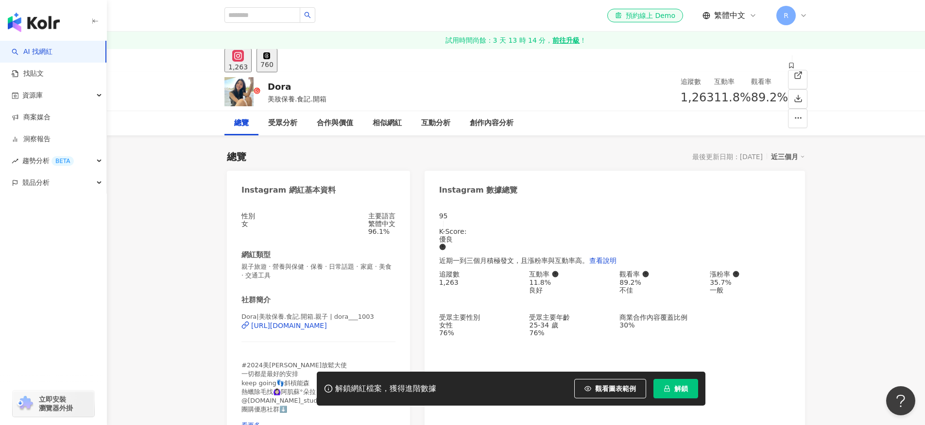
scroll to position [61, 0]
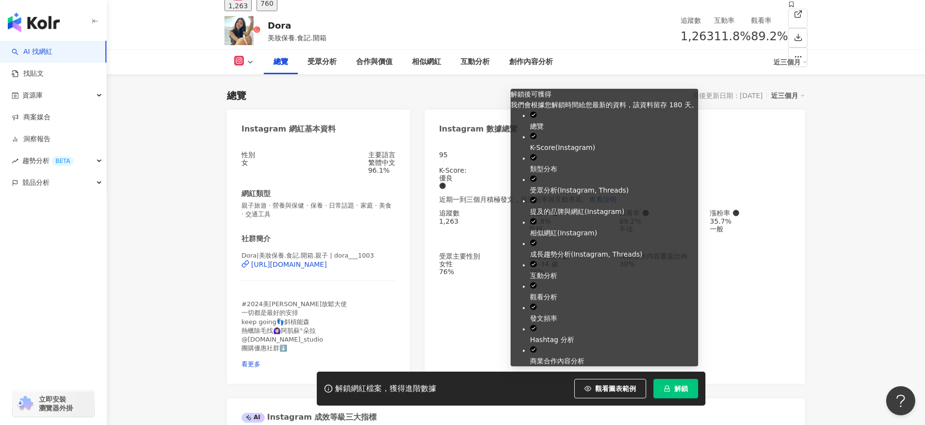
click at [679, 389] on span "解鎖" at bounding box center [681, 389] width 14 height 8
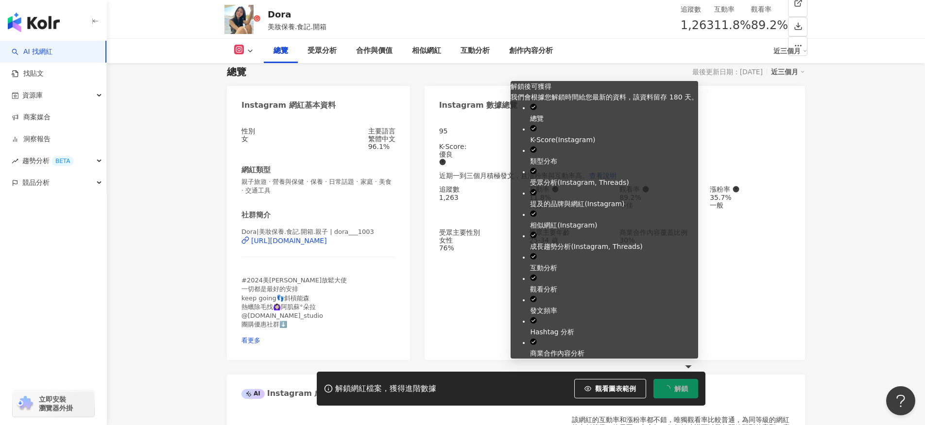
scroll to position [95, 0]
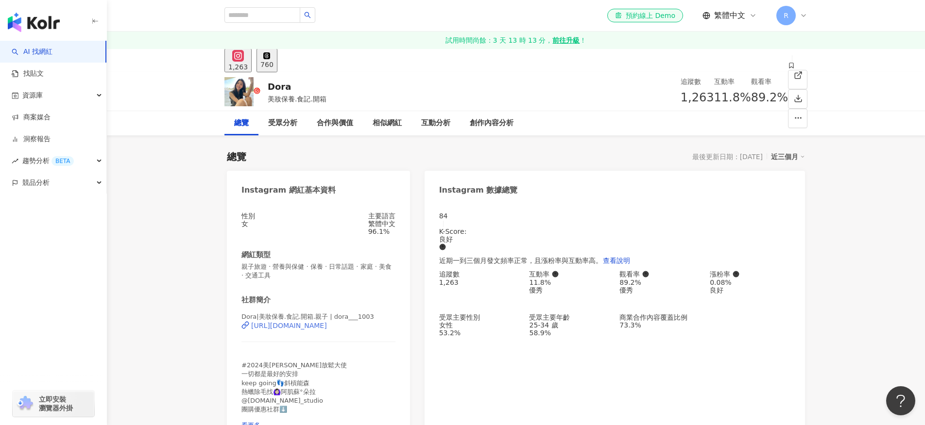
click at [313, 330] on div "https://www.instagram.com/dora___1003/" at bounding box center [289, 326] width 76 height 8
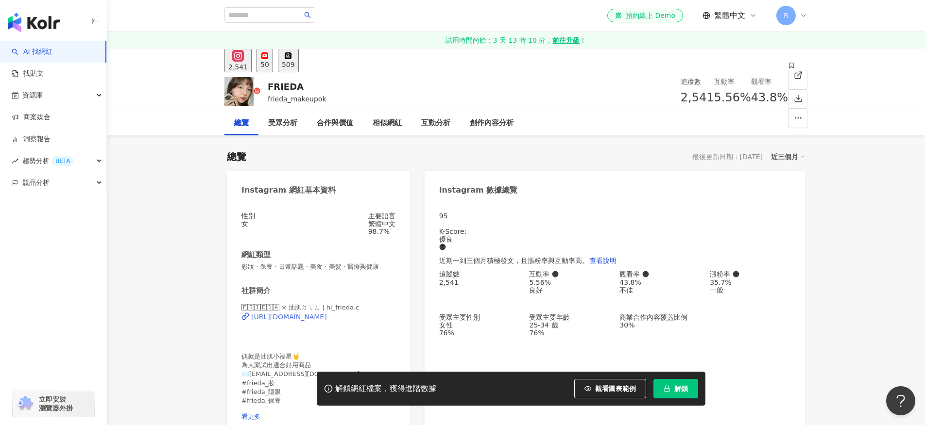
click at [327, 321] on div "[URL][DOMAIN_NAME]" at bounding box center [289, 317] width 76 height 8
click at [663, 391] on icon "lock" at bounding box center [666, 389] width 7 height 7
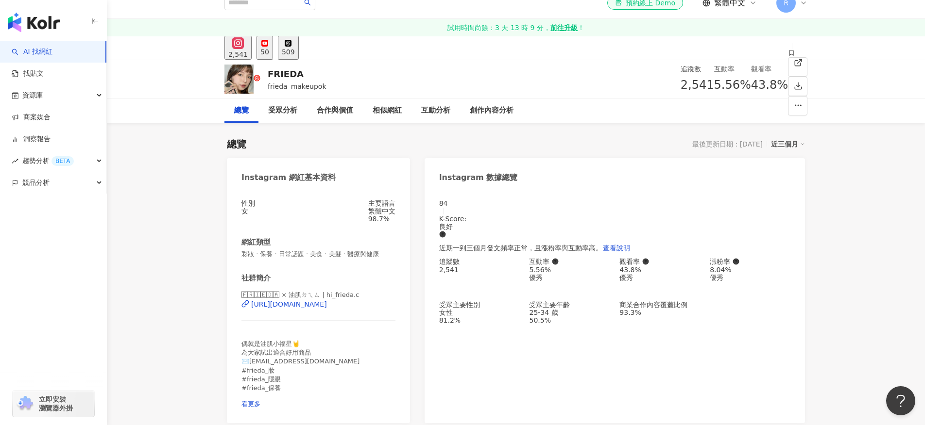
scroll to position [310, 0]
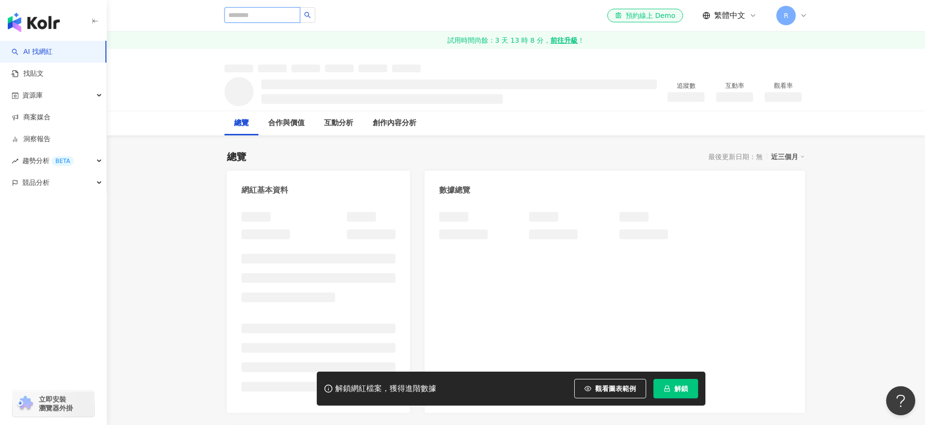
click at [241, 14] on input "search" at bounding box center [262, 15] width 76 height 16
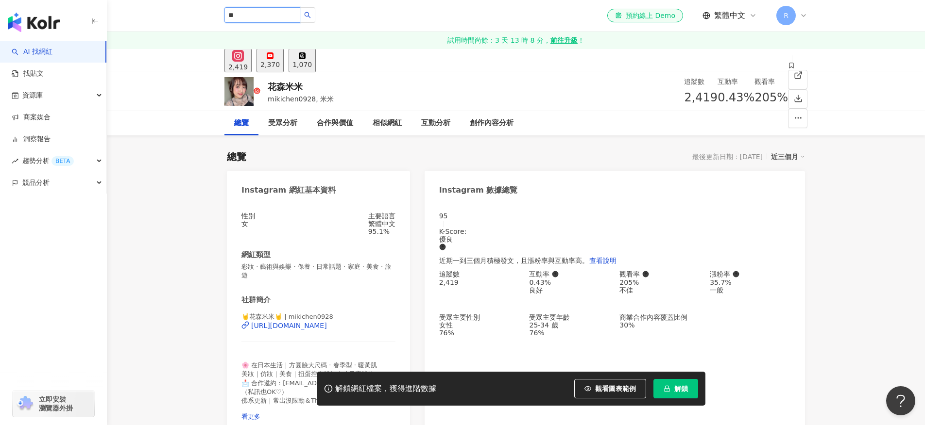
type input "*"
type input "**********"
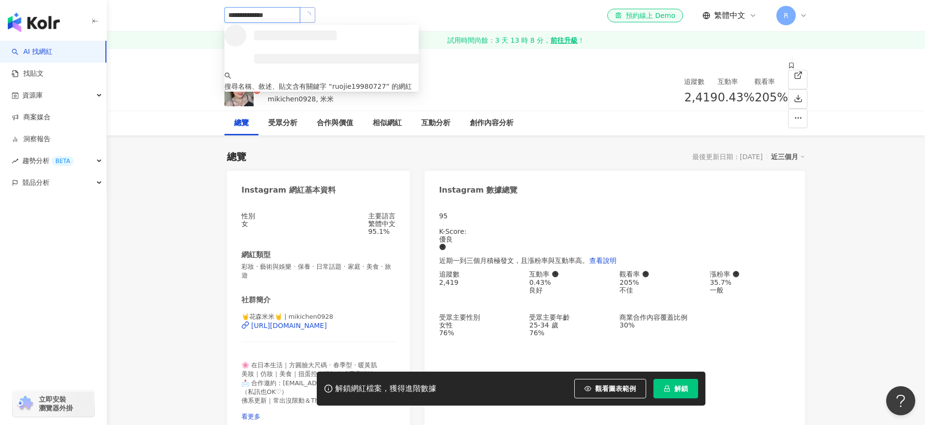
click at [305, 12] on button "button" at bounding box center [308, 15] width 16 height 16
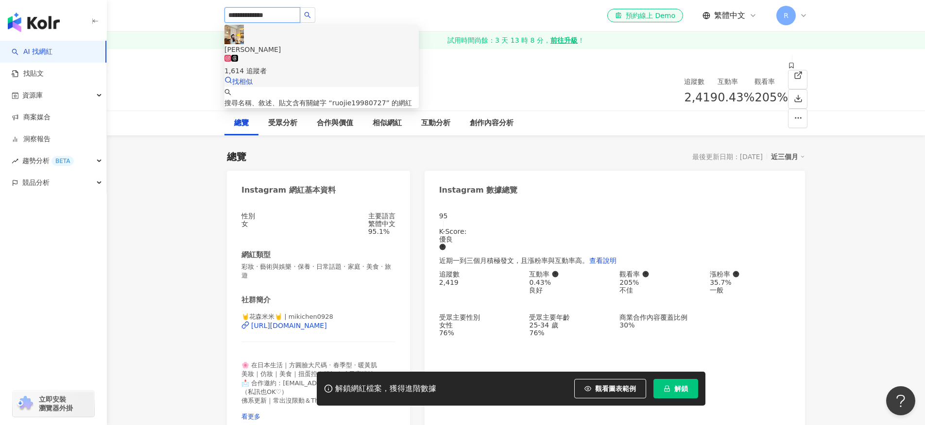
click at [294, 55] on div "1,614 追蹤者" at bounding box center [321, 65] width 194 height 21
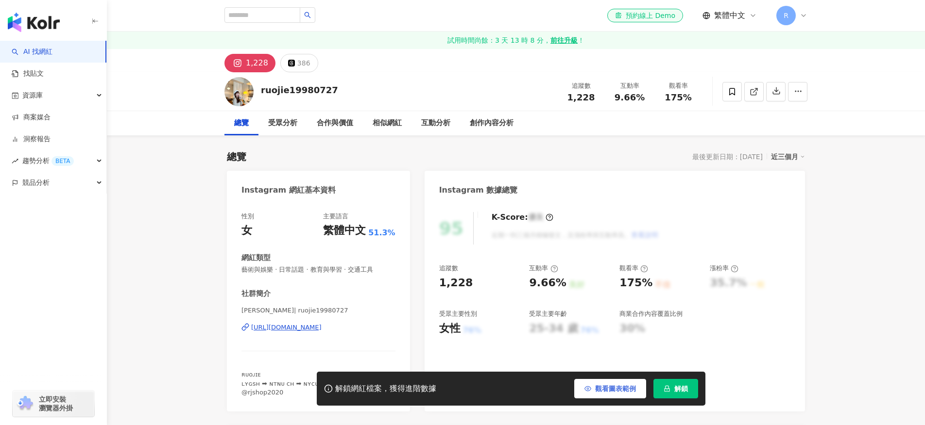
drag, startPoint x: 657, startPoint y: 402, endPoint x: 641, endPoint y: 391, distance: 19.3
click at [657, 402] on div "解鎖網紅檔案，獲得進階數據 觀看圖表範例 解鎖" at bounding box center [511, 389] width 388 height 34
click at [663, 392] on button "解鎖" at bounding box center [675, 388] width 45 height 19
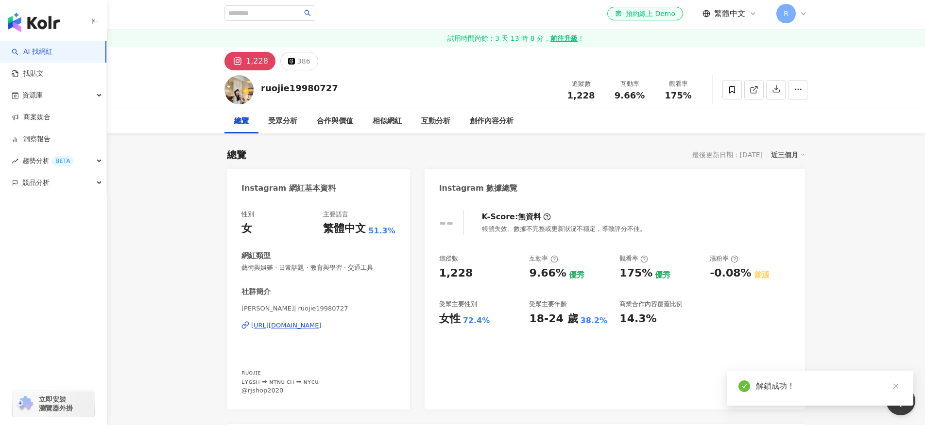
scroll to position [8, 0]
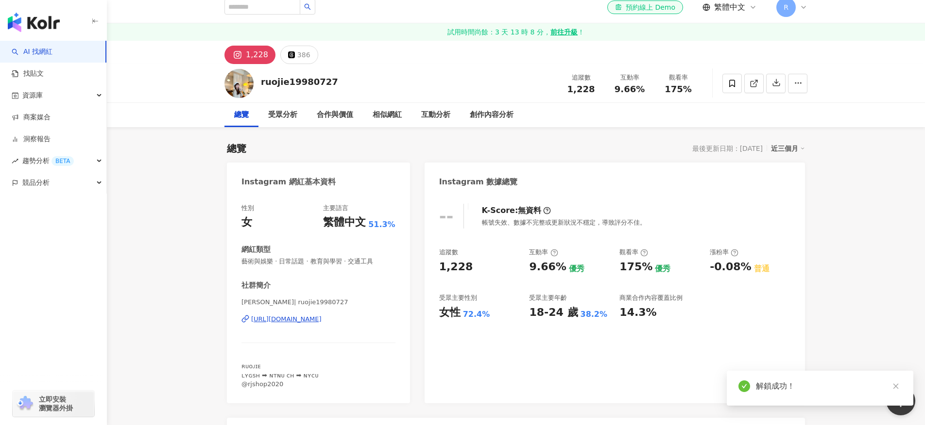
click at [545, 211] on icon at bounding box center [547, 211] width 8 height 8
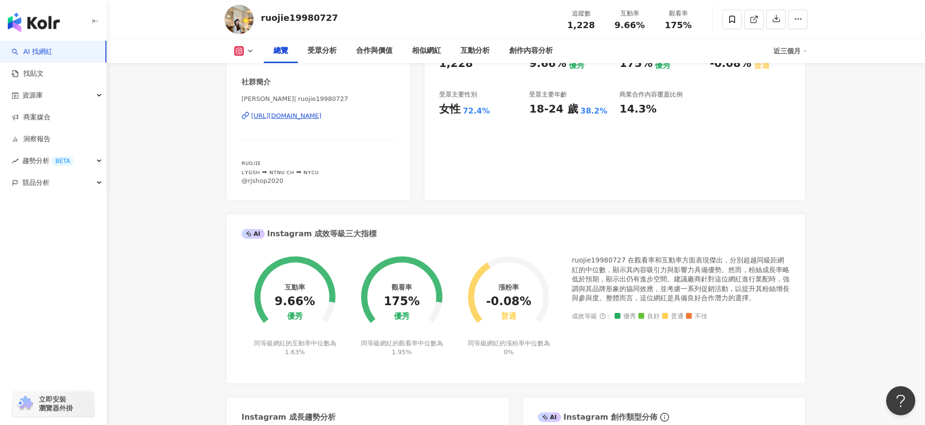
scroll to position [214, 0]
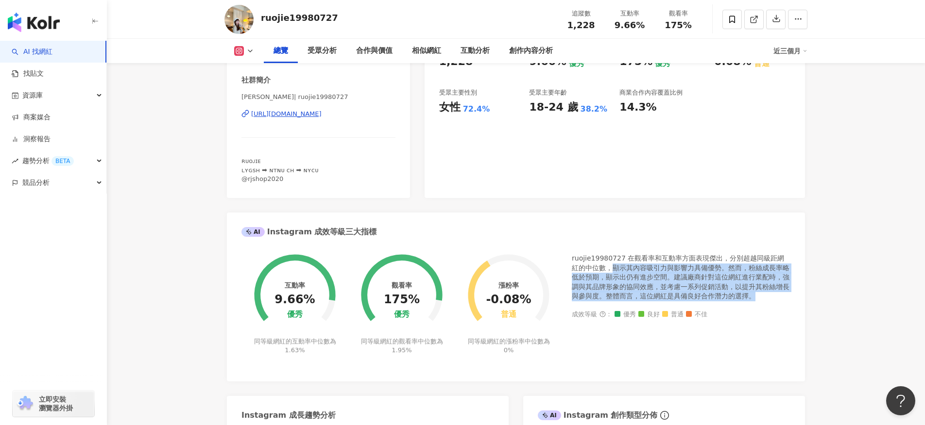
drag, startPoint x: 606, startPoint y: 265, endPoint x: 749, endPoint y: 292, distance: 145.3
click at [749, 292] on div "ruojie19980727 在觀看率和互動率方面表現傑出，分別超越同級距網紅的中位數，顯示其內容吸引力與影響力具備優勢。然而，粉絲成長率略低於預期，顯示出仍…" at bounding box center [681, 278] width 219 height 48
click at [760, 297] on div "ruojie19980727 在觀看率和互動率方面表現傑出，分別超越同級距網紅的中位數，顯示其內容吸引力與影響力具備優勢。然而，粉絲成長率略低於預期，顯示出仍…" at bounding box center [681, 278] width 219 height 48
drag, startPoint x: 717, startPoint y: 258, endPoint x: 755, endPoint y: 292, distance: 51.2
click at [755, 292] on div "ruojie19980727 在觀看率和互動率方面表現傑出，分別超越同級距網紅的中位數，顯示其內容吸引力與影響力具備優勢。然而，粉絲成長率略低於預期，顯示出仍…" at bounding box center [681, 278] width 219 height 48
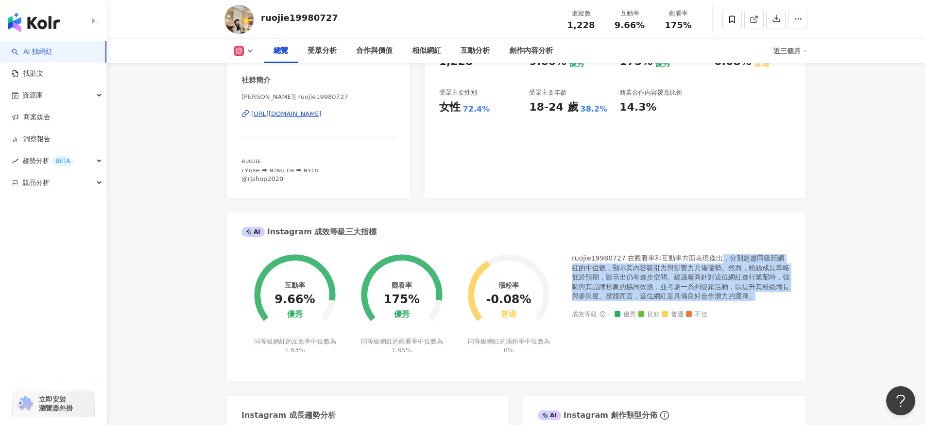
click at [762, 294] on div "ruojie19980727 在觀看率和互動率方面表現傑出，分別超越同級距網紅的中位數，顯示其內容吸引力與影響力具備優勢。然而，粉絲成長率略低於預期，顯示出仍…" at bounding box center [681, 278] width 219 height 48
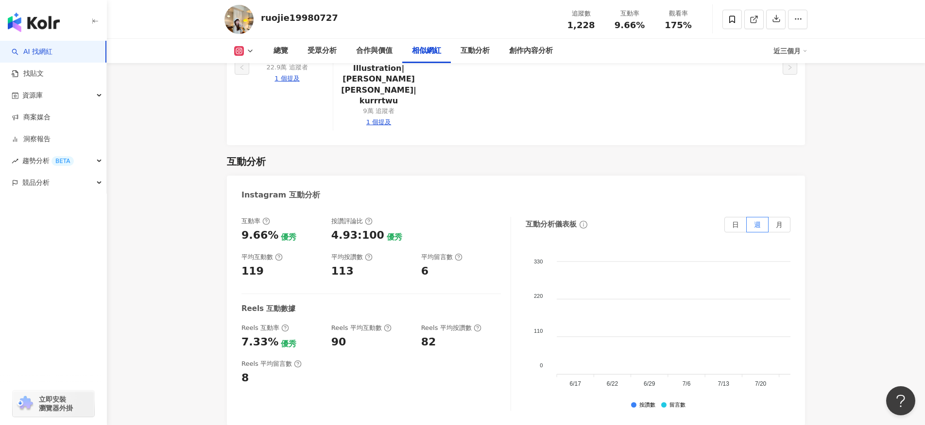
scroll to position [1796, 0]
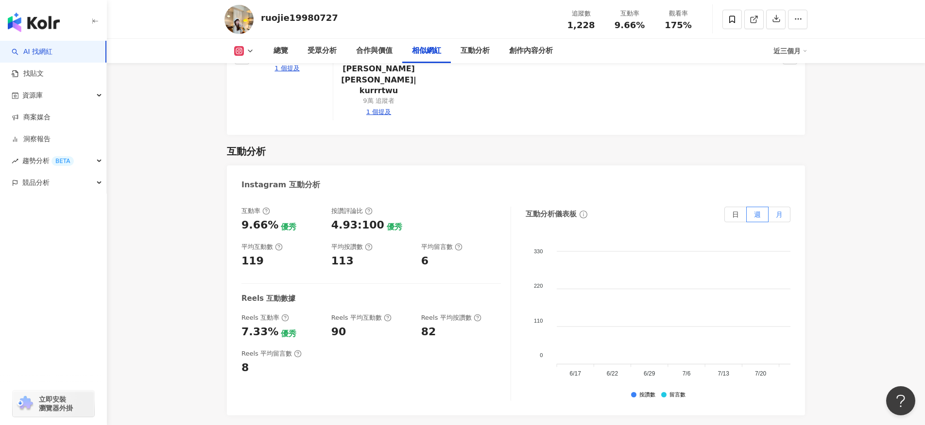
click at [771, 207] on label "月" at bounding box center [779, 215] width 22 height 16
click at [754, 211] on span "週" at bounding box center [757, 215] width 7 height 8
click at [725, 207] on label "日" at bounding box center [735, 215] width 22 height 16
click at [774, 207] on label "月" at bounding box center [779, 215] width 22 height 16
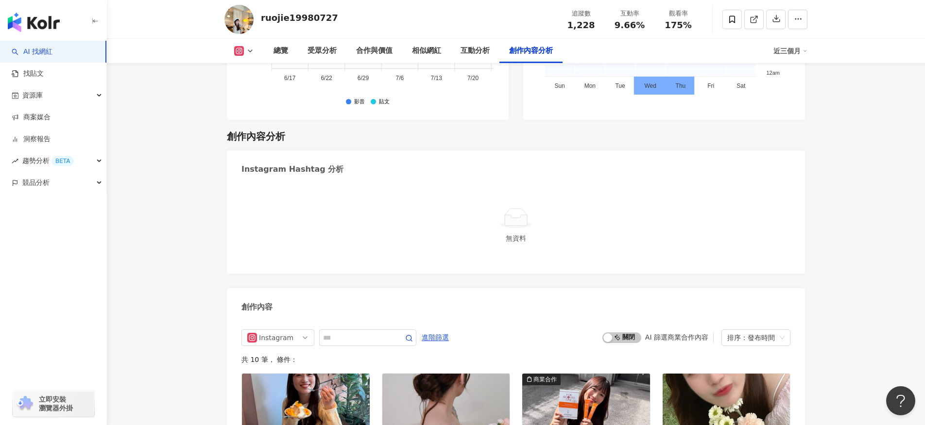
scroll to position [2497, 0]
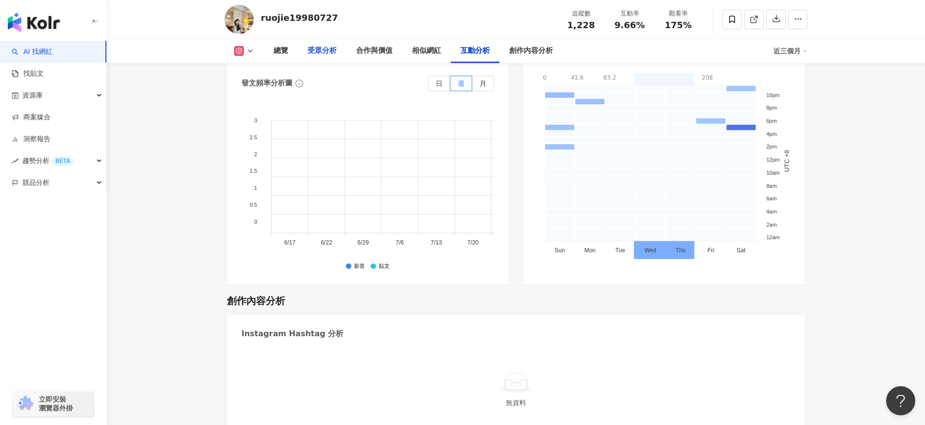
click at [322, 52] on div "受眾分析" at bounding box center [321, 51] width 29 height 12
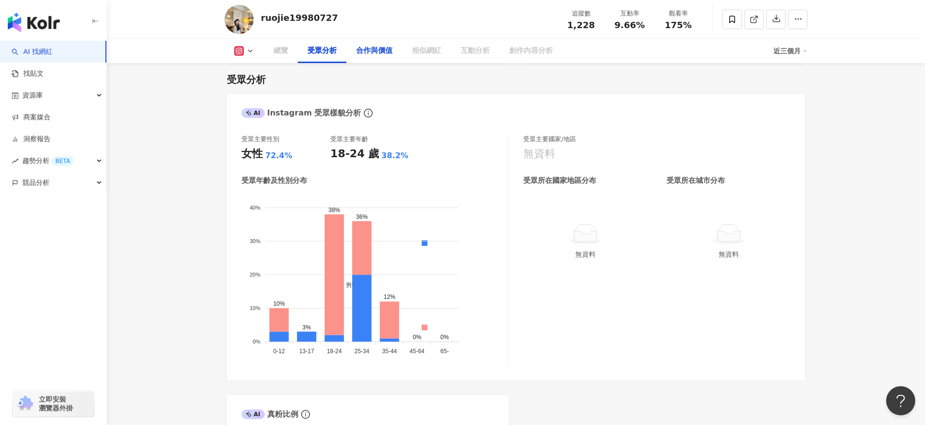
click at [363, 52] on div "合作與價值" at bounding box center [374, 51] width 36 height 12
click at [364, 52] on div "合作與價值" at bounding box center [374, 51] width 36 height 12
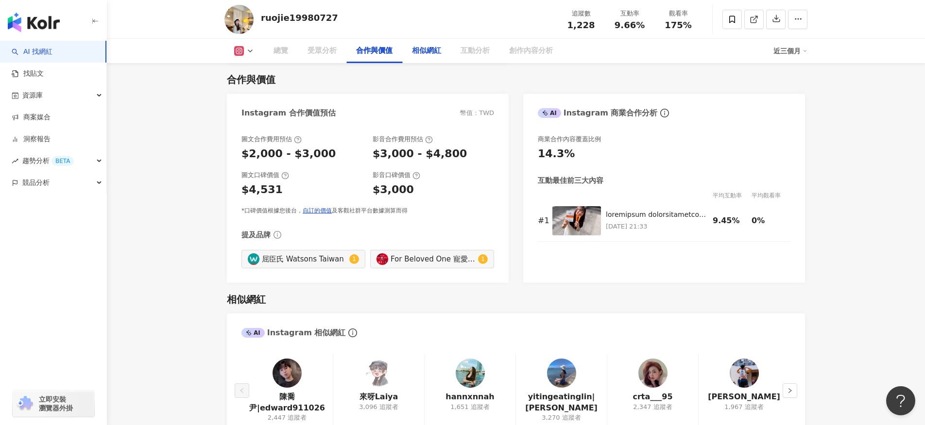
click at [428, 61] on div "相似網紅" at bounding box center [426, 51] width 49 height 24
click at [433, 50] on div "相似網紅" at bounding box center [426, 51] width 29 height 12
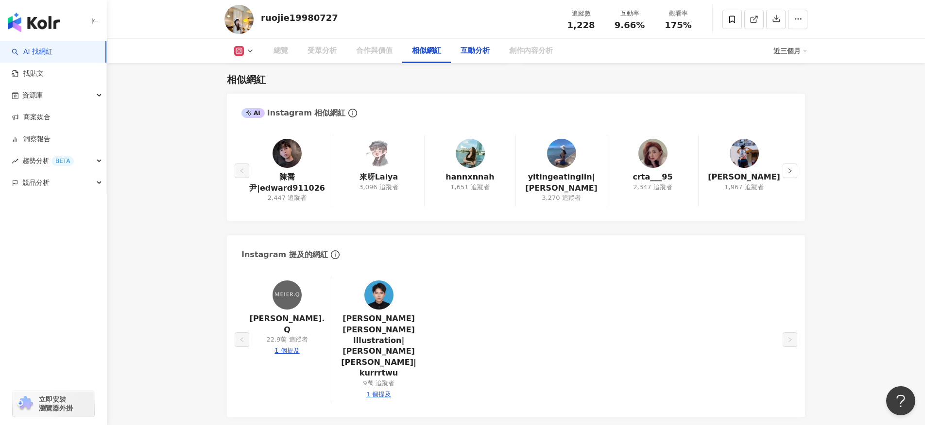
click at [469, 50] on div "互動分析" at bounding box center [474, 51] width 29 height 12
click at [518, 53] on div "創作內容分析" at bounding box center [531, 51] width 44 height 12
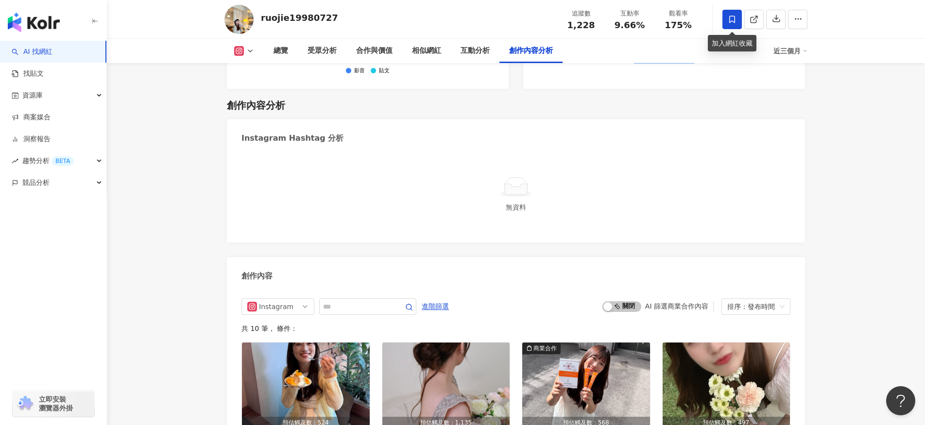
click at [738, 17] on span at bounding box center [731, 19] width 19 height 19
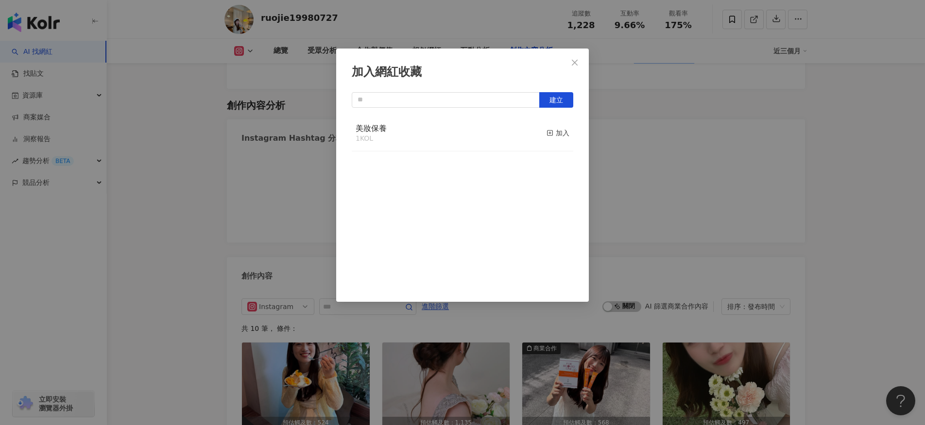
click at [488, 91] on div "加入網紅收藏 建立 美妝保養 1 KOL 加入" at bounding box center [462, 175] width 252 height 253
click at [487, 93] on input "text" at bounding box center [446, 100] width 188 height 16
click at [561, 105] on button "建立" at bounding box center [556, 100] width 34 height 16
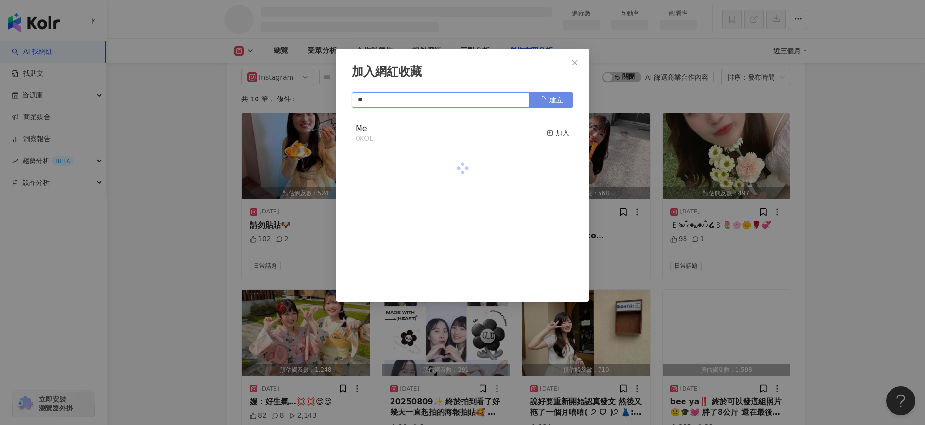
scroll to position [2499, 0]
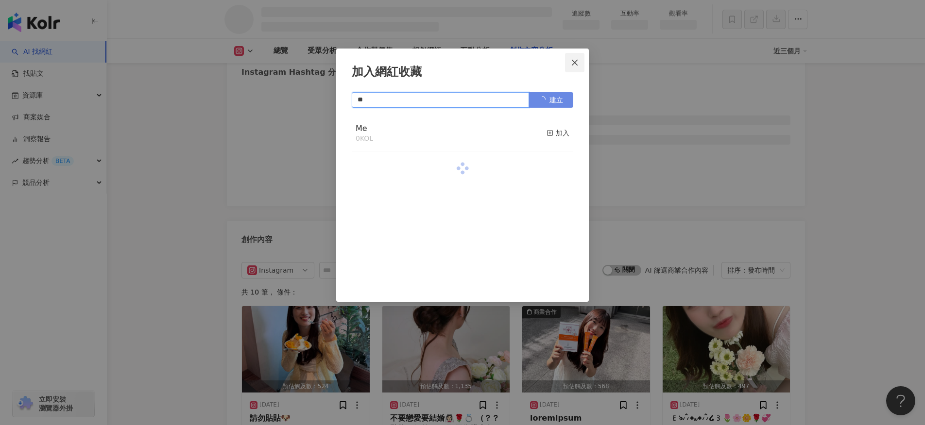
type input "**"
click at [577, 64] on icon "close" at bounding box center [575, 62] width 6 height 6
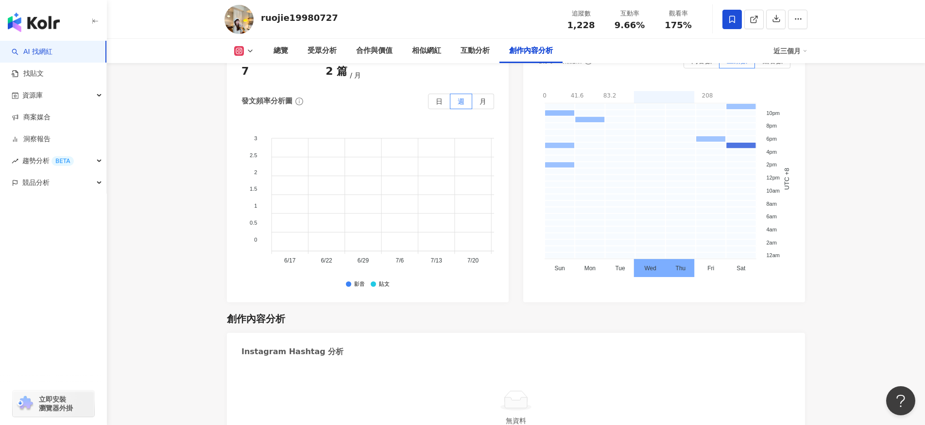
scroll to position [2682, 0]
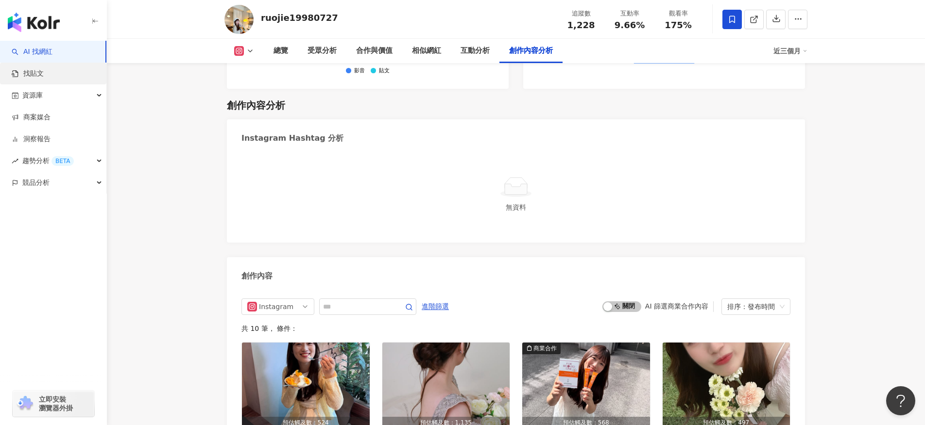
click at [44, 74] on link "找貼文" at bounding box center [28, 74] width 32 height 10
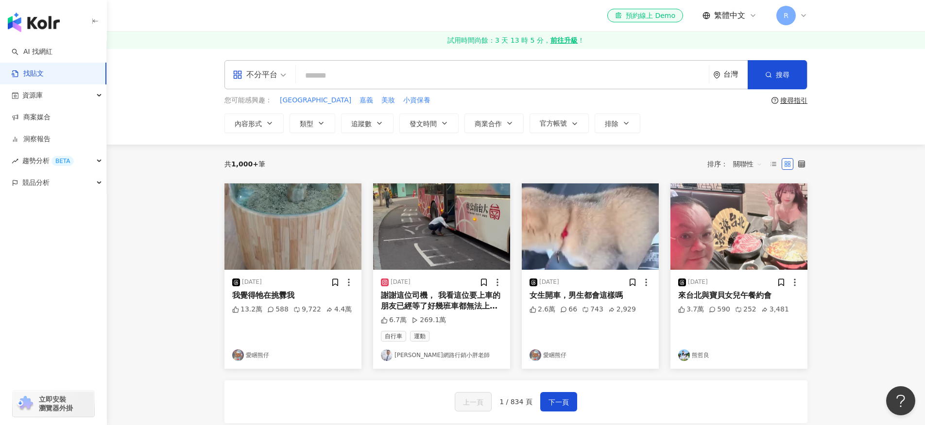
click at [319, 83] on input "search" at bounding box center [502, 75] width 405 height 21
click at [52, 55] on link "AI 找網紅" at bounding box center [32, 52] width 41 height 10
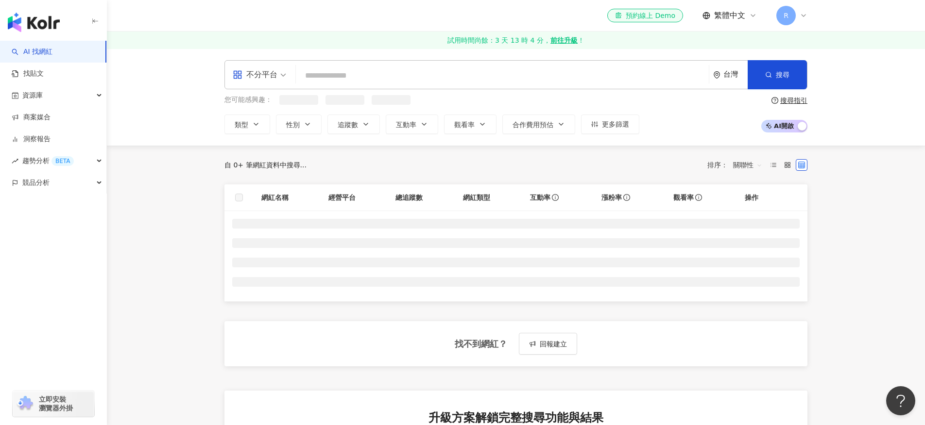
click at [343, 72] on input "search" at bounding box center [502, 76] width 405 height 18
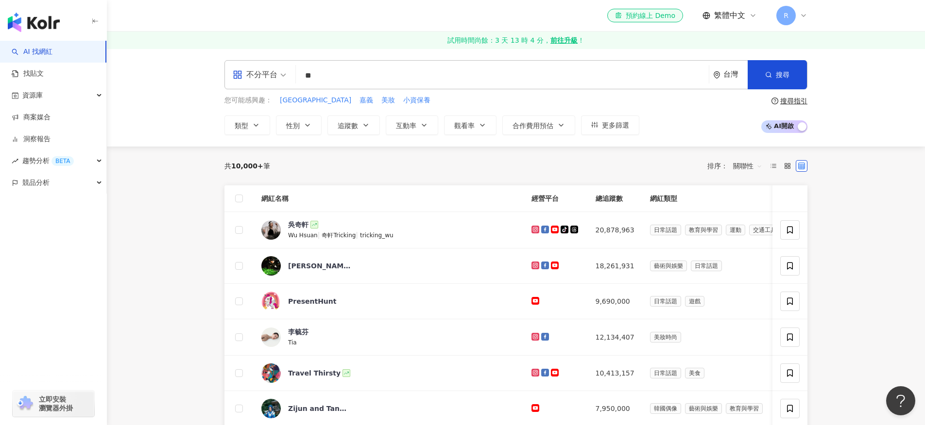
type input "*"
click at [301, 101] on span "台南東區" at bounding box center [315, 101] width 71 height 10
type input "****"
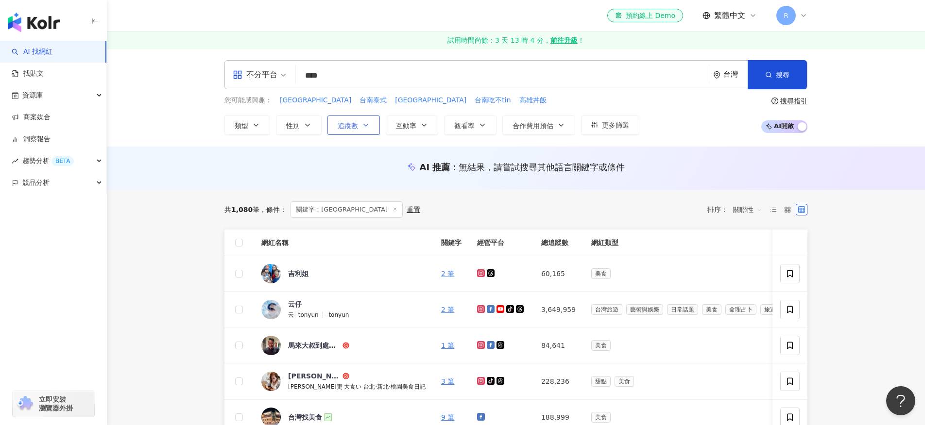
click at [353, 127] on span "追蹤數" at bounding box center [347, 126] width 20 height 8
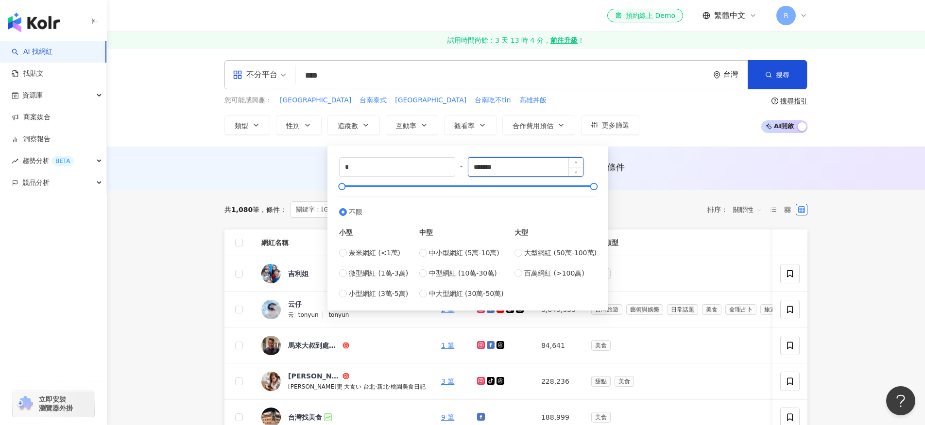
drag, startPoint x: 497, startPoint y: 168, endPoint x: 517, endPoint y: 168, distance: 20.4
click at [517, 168] on input "*******" at bounding box center [525, 167] width 115 height 18
type input "*****"
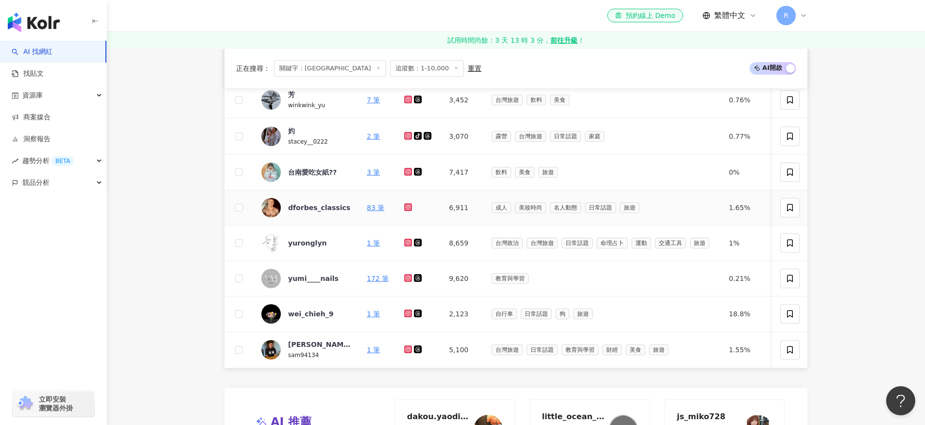
scroll to position [26, 0]
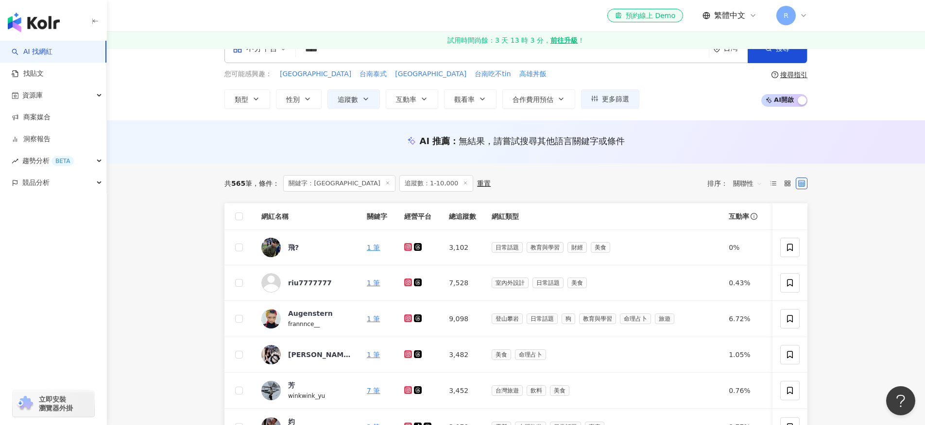
click at [752, 182] on span "關聯性" at bounding box center [747, 184] width 29 height 16
click at [741, 251] on div "互動率" at bounding box center [747, 253] width 24 height 11
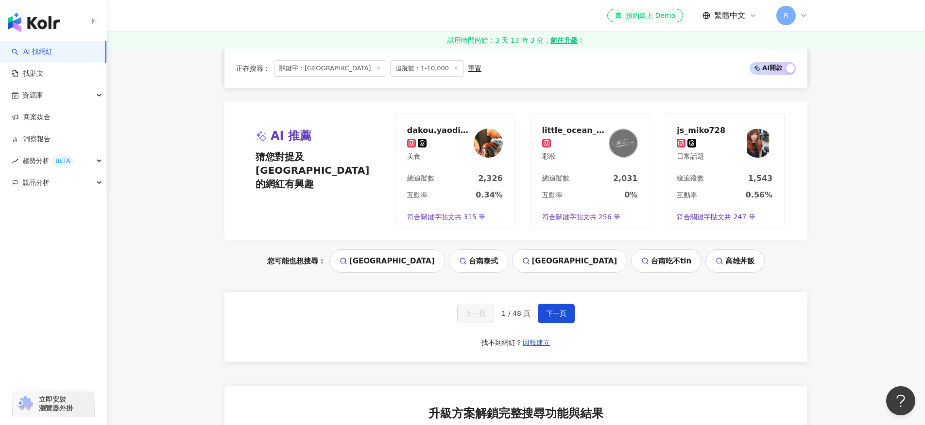
scroll to position [607, 0]
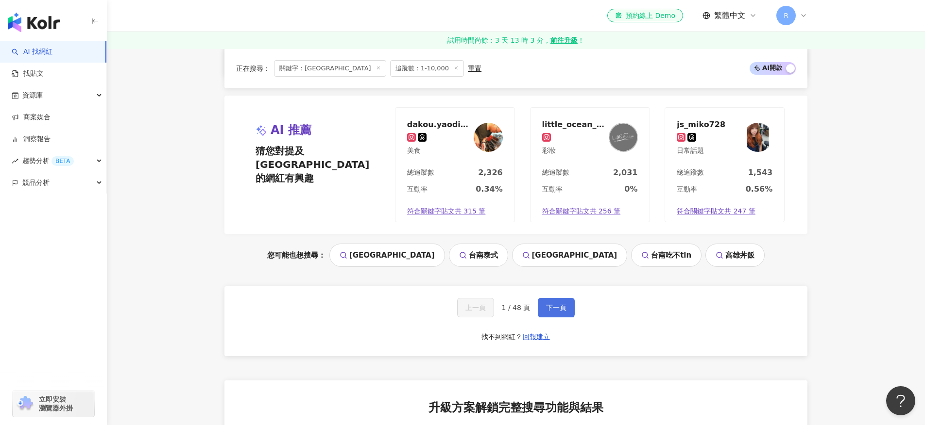
click at [554, 312] on span "下一頁" at bounding box center [556, 308] width 20 height 8
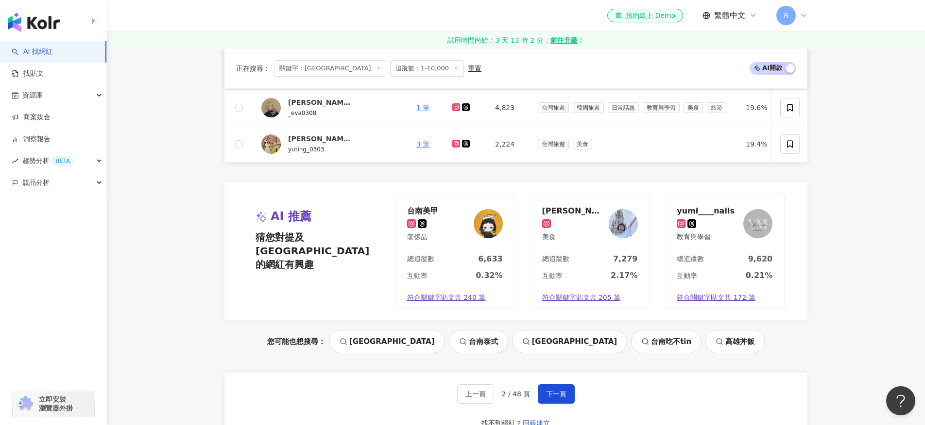
scroll to position [576, 0]
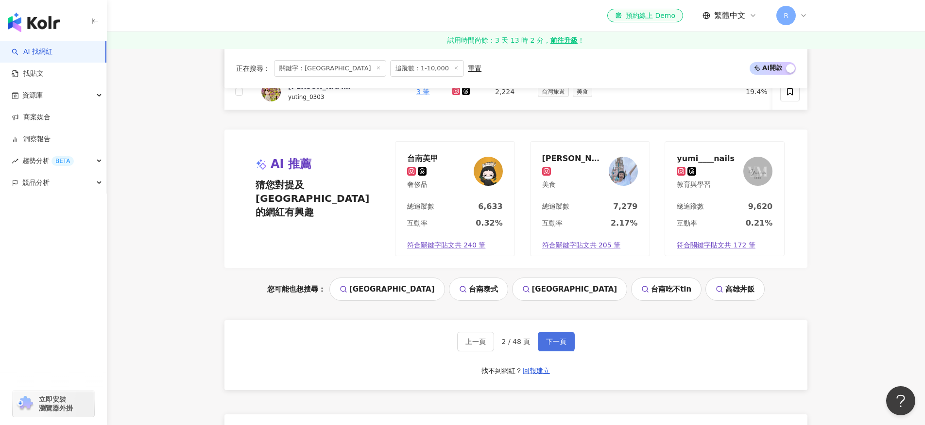
click at [544, 344] on button "下一頁" at bounding box center [556, 341] width 37 height 19
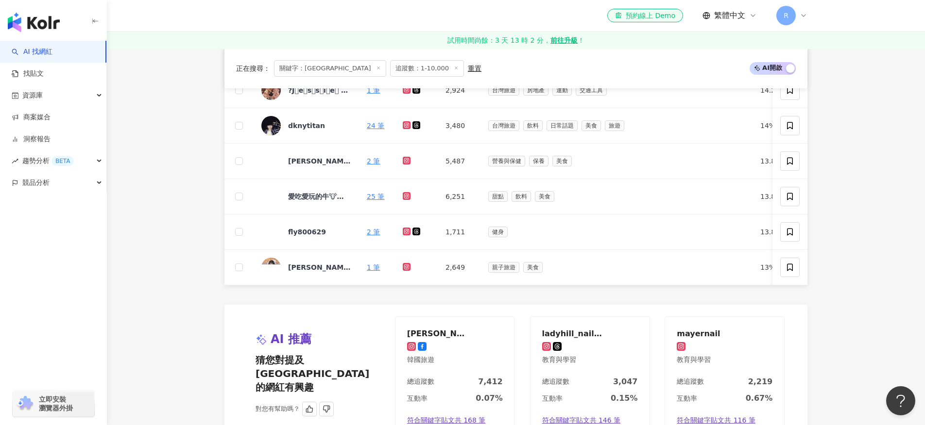
scroll to position [469, 0]
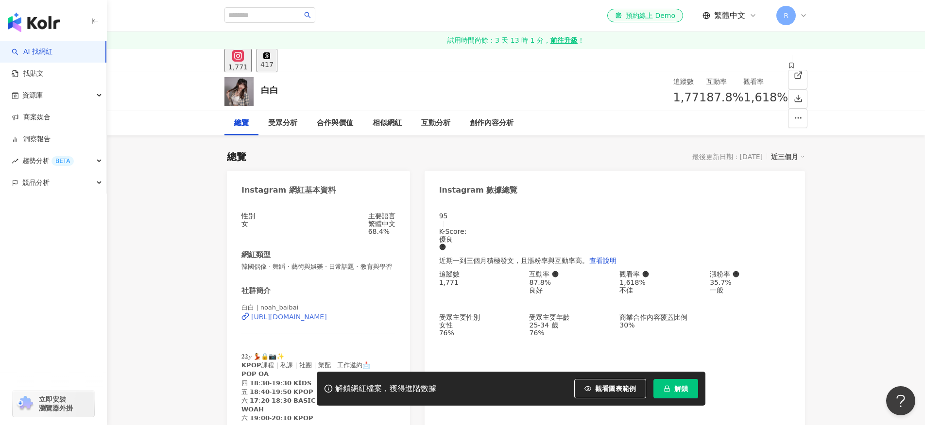
click at [327, 321] on div "[URL][DOMAIN_NAME]" at bounding box center [289, 317] width 76 height 8
